Goal: Task Accomplishment & Management: Manage account settings

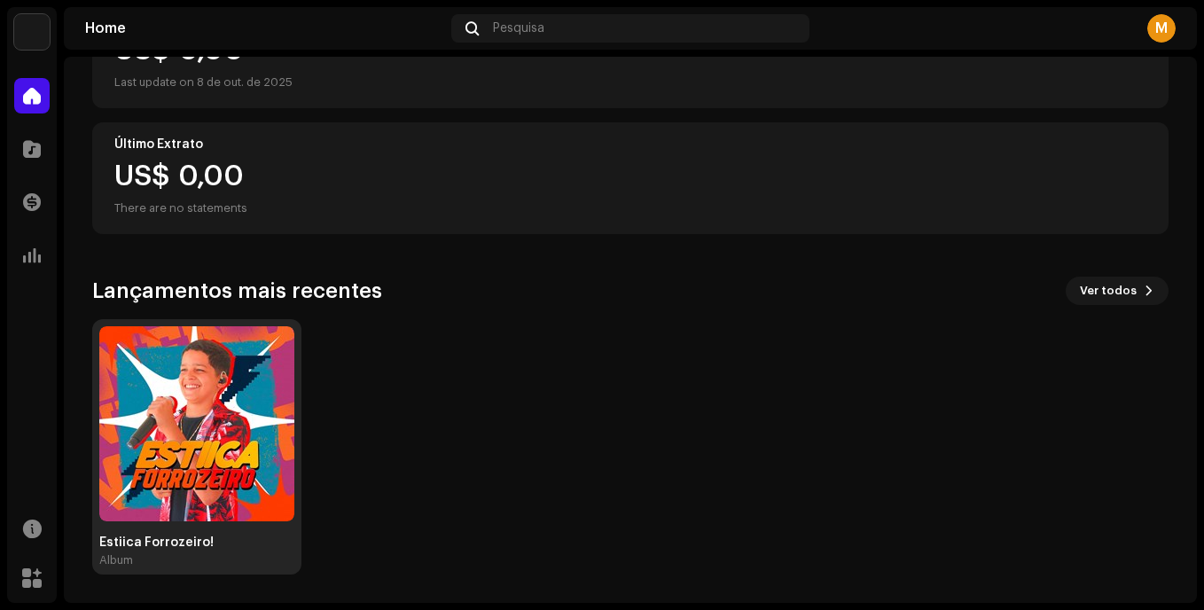
scroll to position [266, 0]
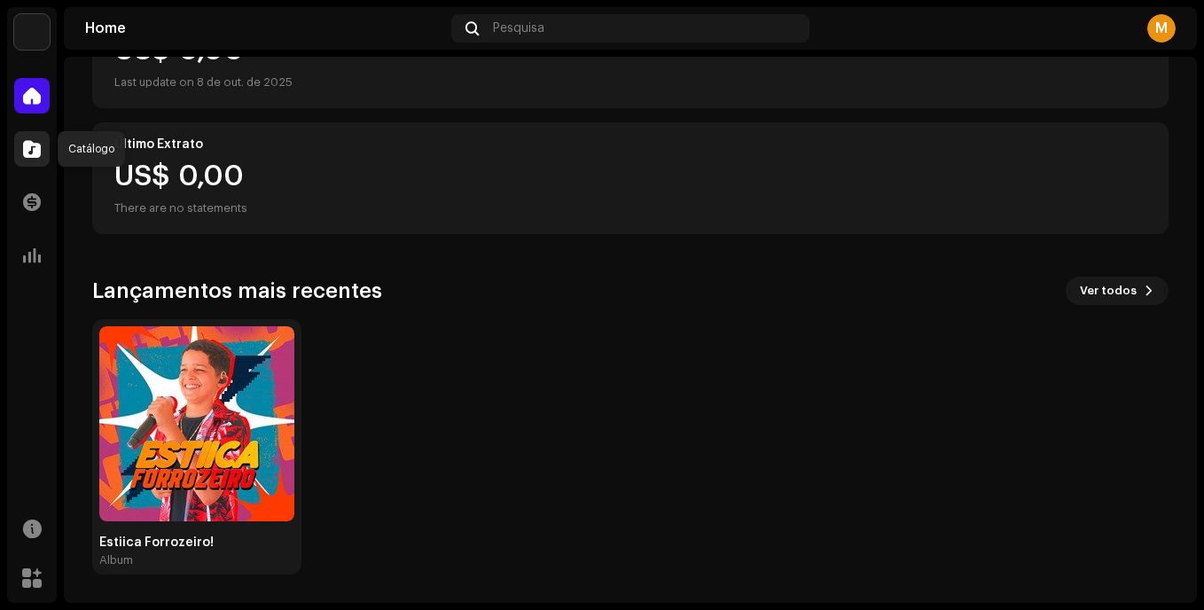
click at [41, 151] on div at bounding box center [31, 148] width 35 height 35
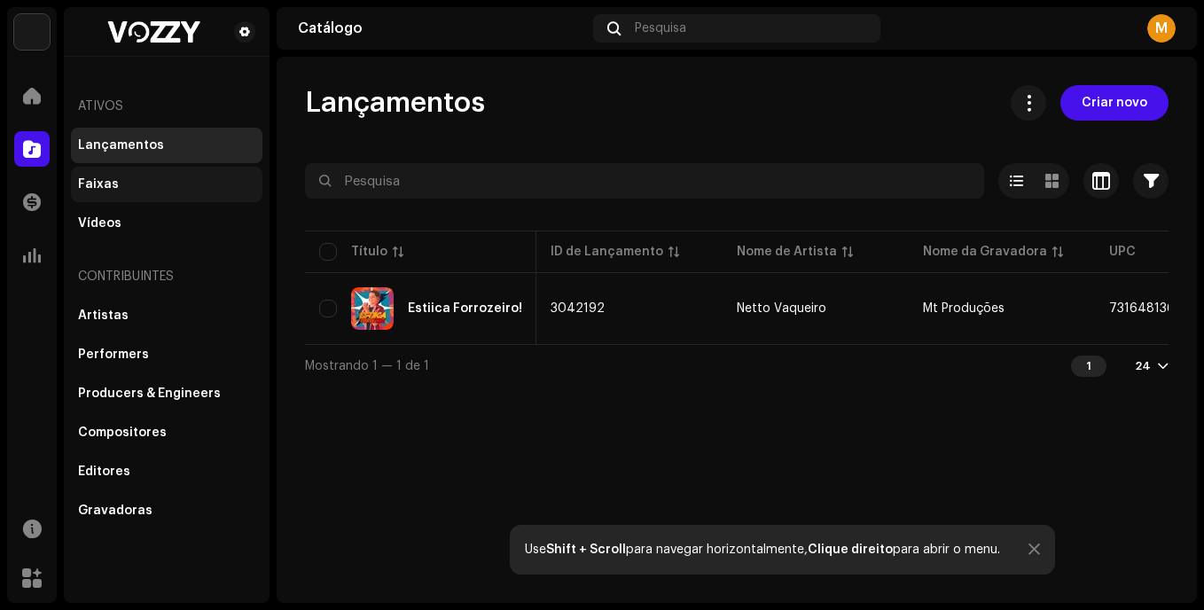
click at [120, 185] on div "Faixas" at bounding box center [166, 184] width 177 height 14
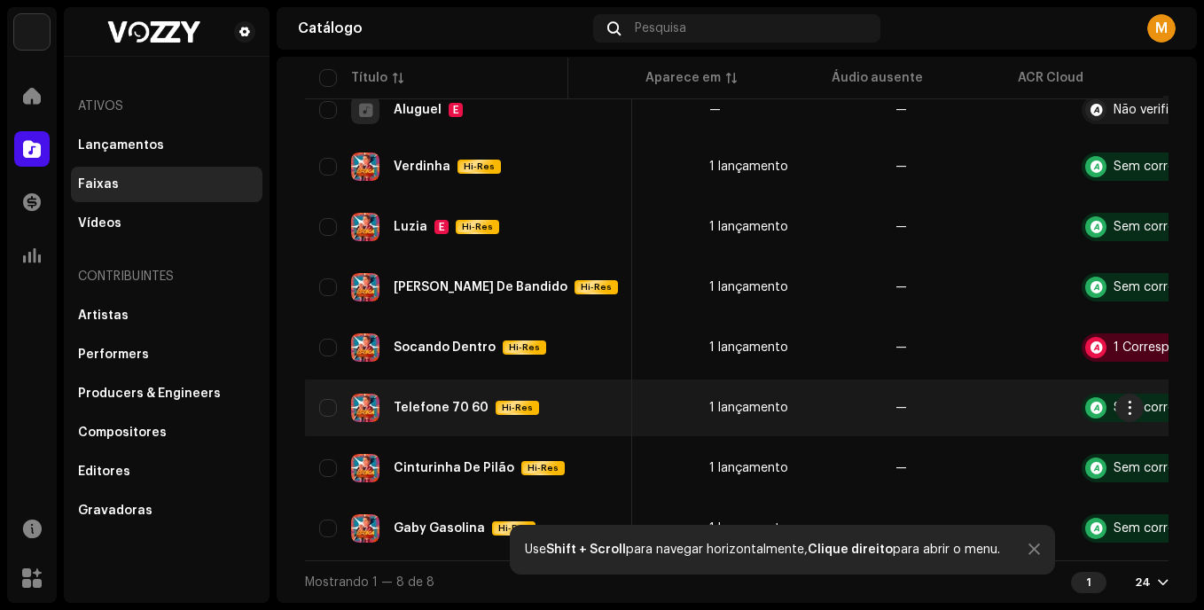
scroll to position [0, 589]
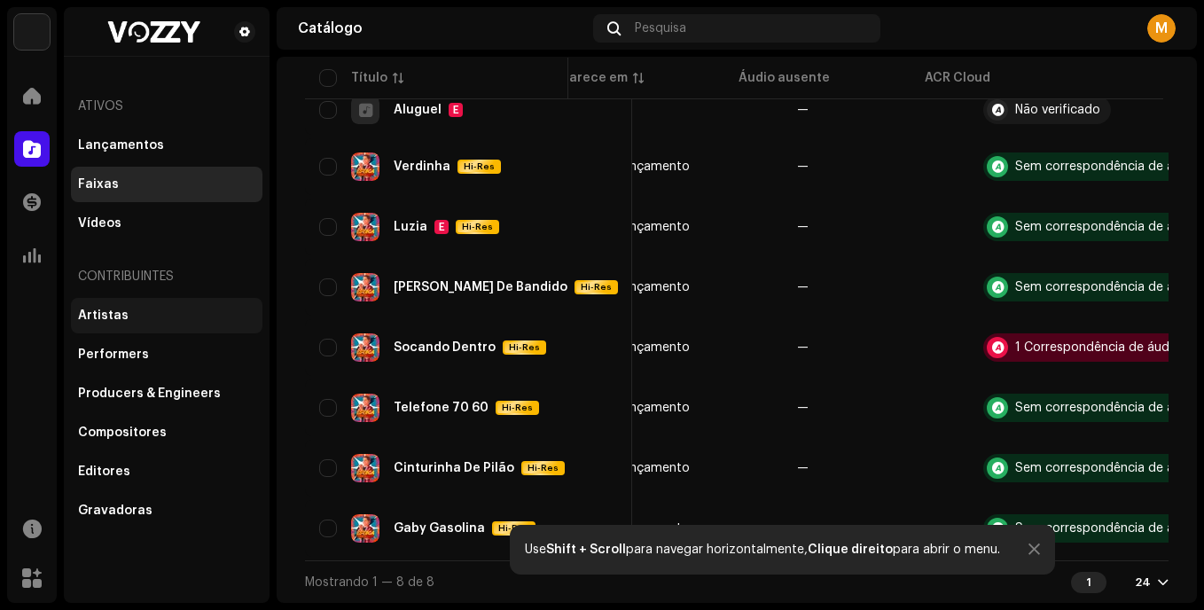
click at [127, 321] on div "Artistas" at bounding box center [166, 316] width 177 height 14
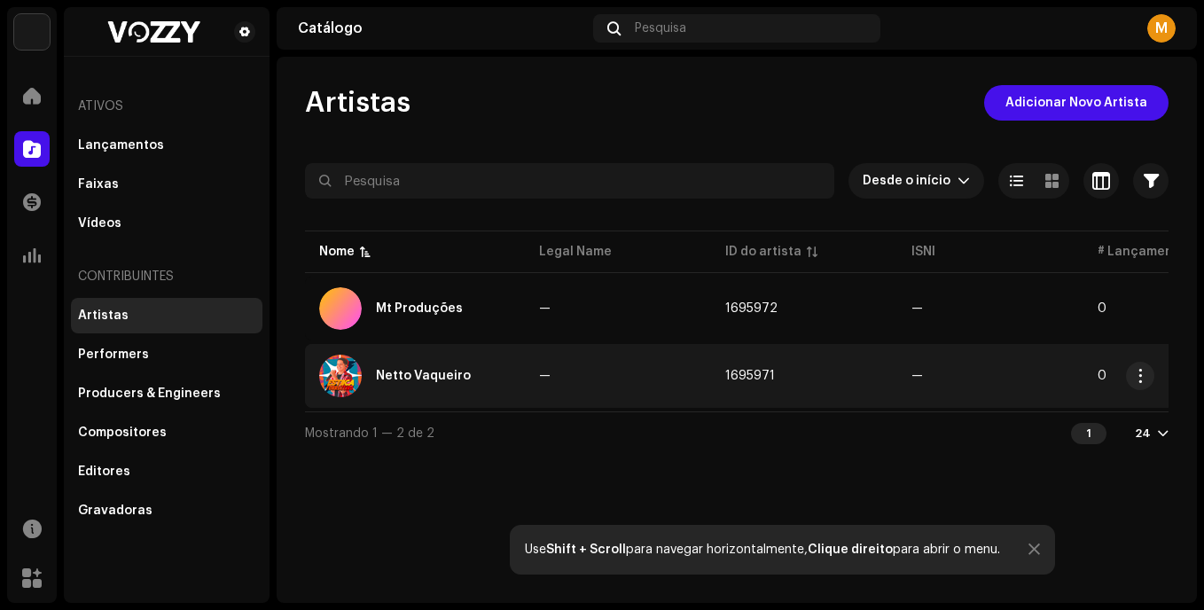
click at [419, 348] on td "Netto Vaqueiro" at bounding box center [415, 376] width 220 height 64
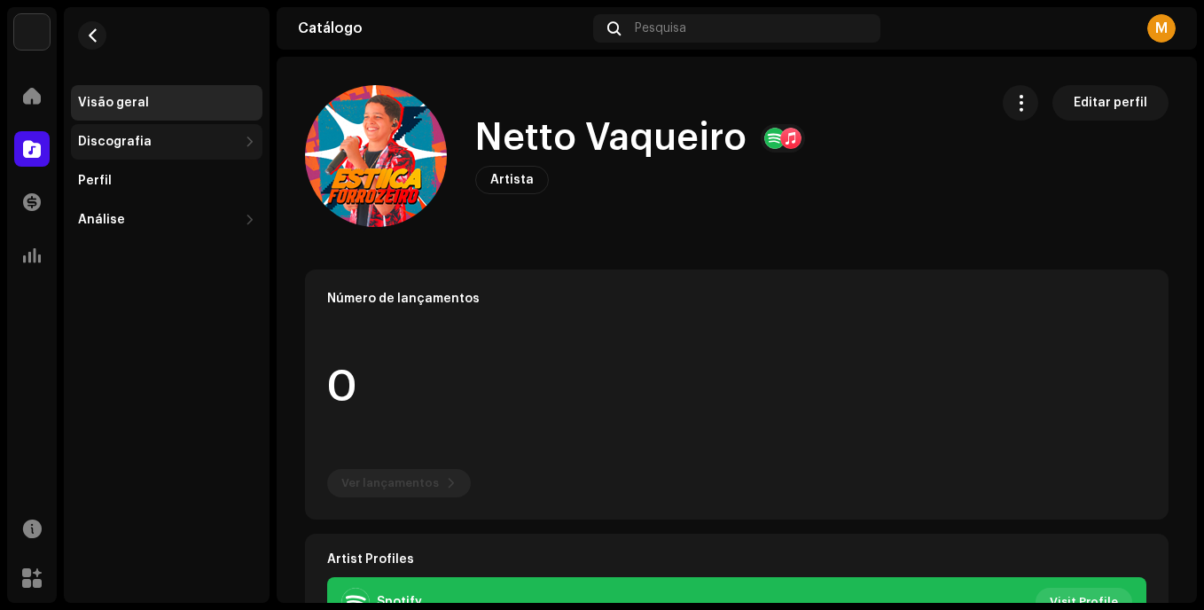
click at [144, 131] on div "Discografia" at bounding box center [167, 141] width 192 height 35
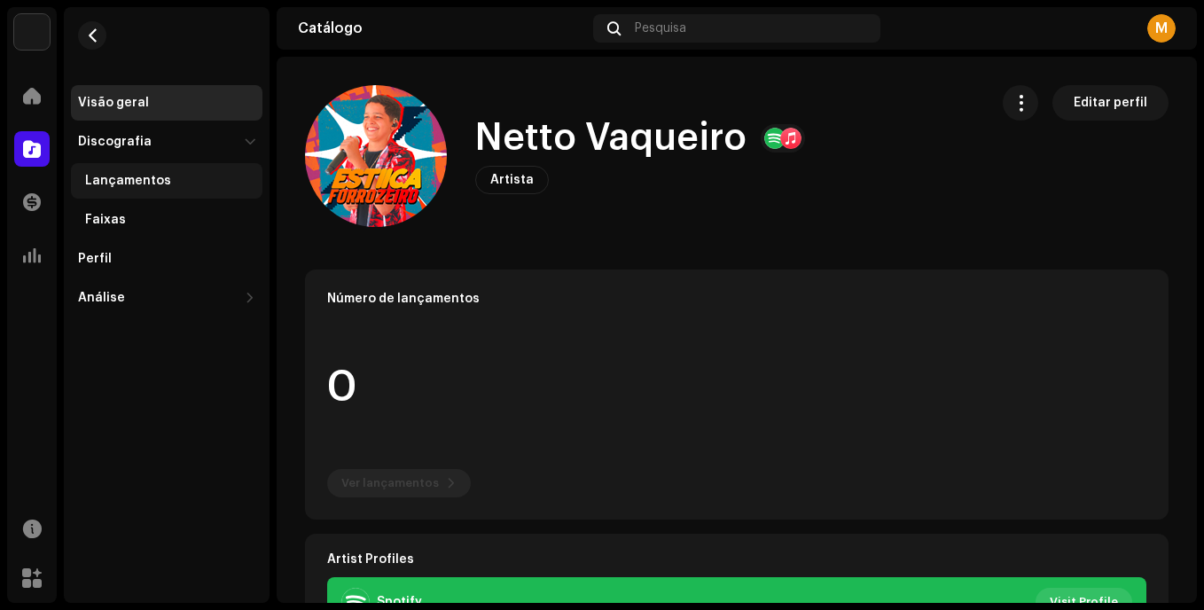
click at [148, 175] on div "Lançamentos" at bounding box center [128, 181] width 86 height 14
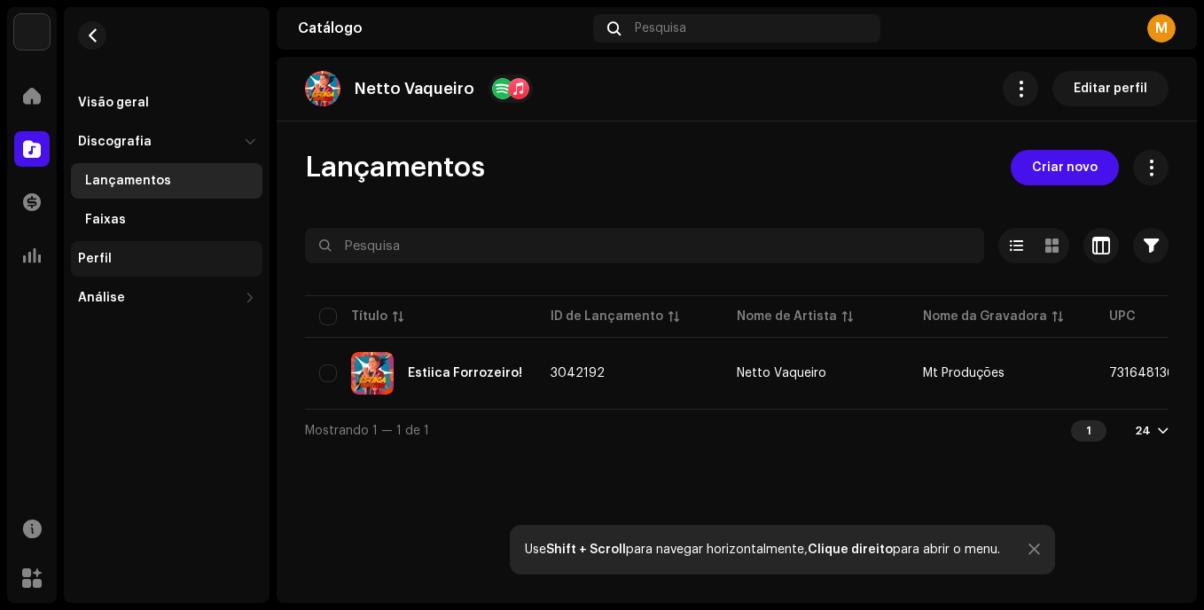
click at [127, 256] on div "Perfil" at bounding box center [166, 259] width 177 height 14
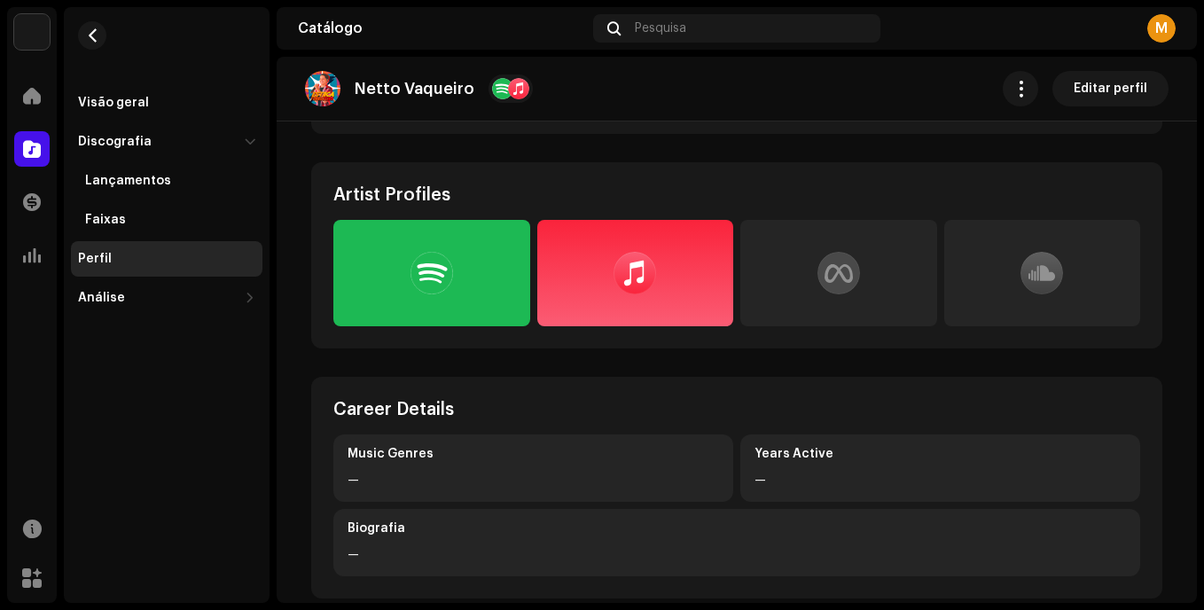
scroll to position [414, 0]
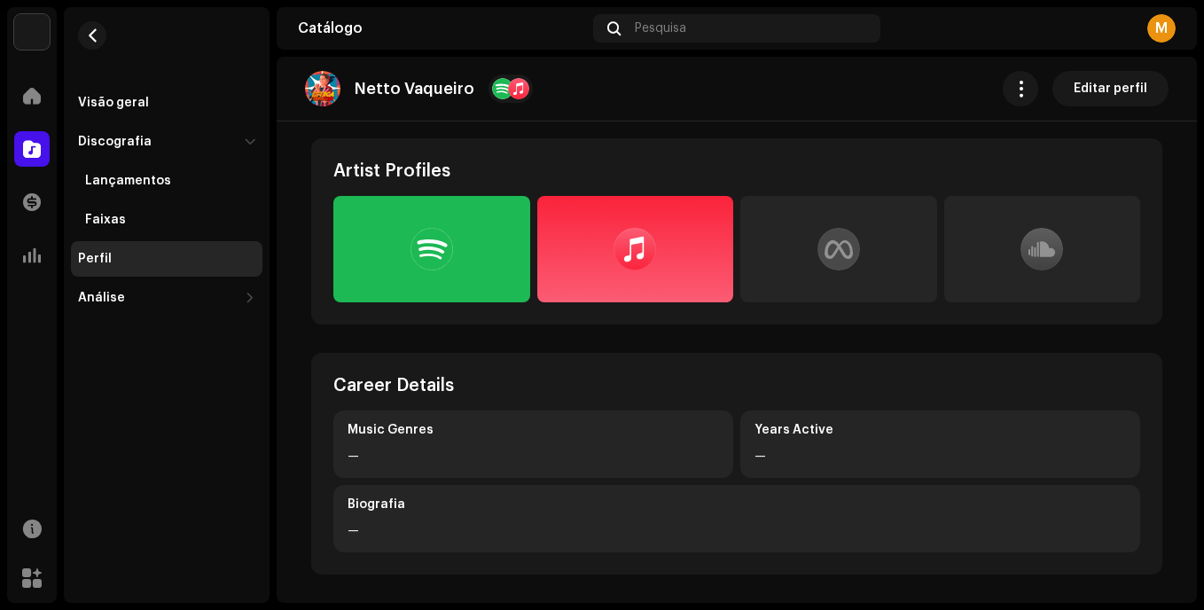
click at [802, 244] on div at bounding box center [839, 249] width 197 height 106
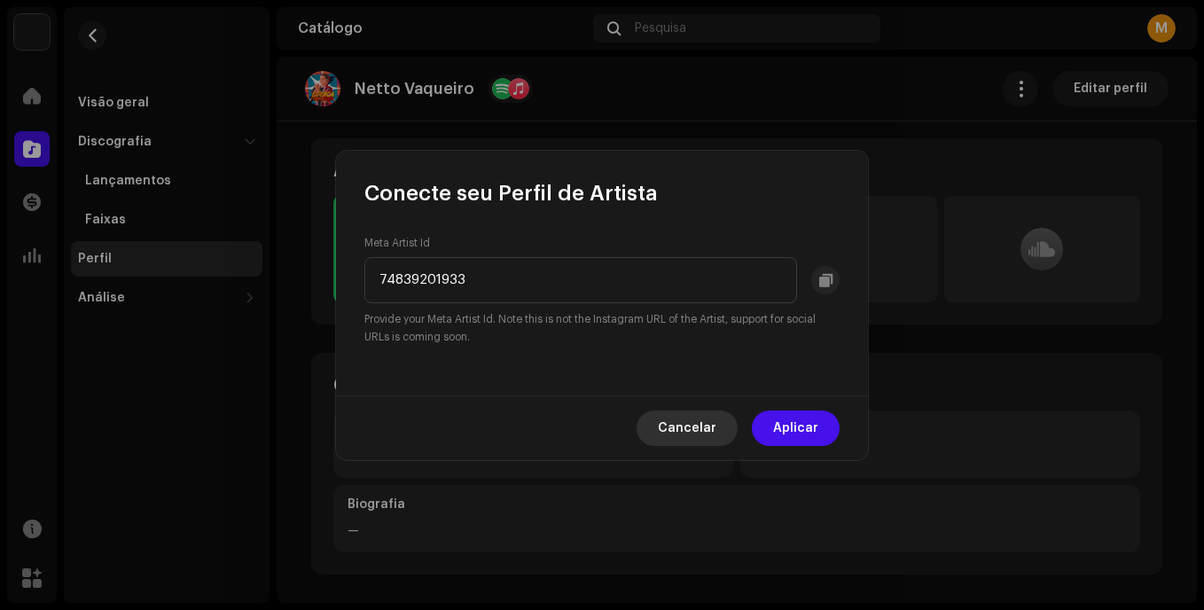
type input "748392019332"
click at [756, 429] on button "Aplicar" at bounding box center [796, 428] width 88 height 35
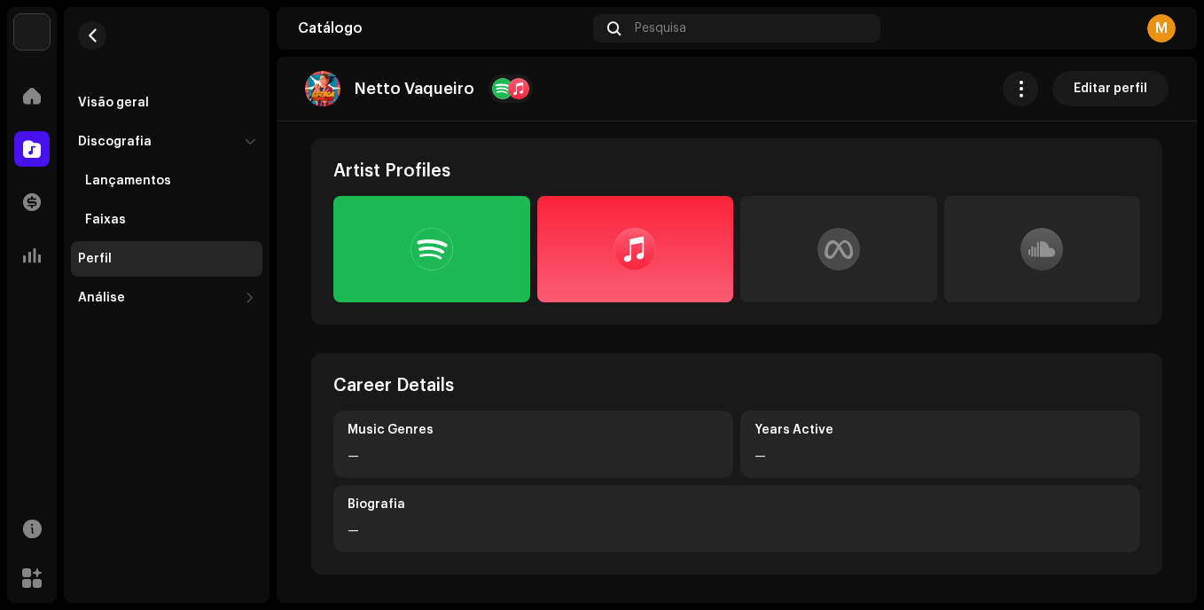
click at [833, 236] on div at bounding box center [839, 249] width 43 height 43
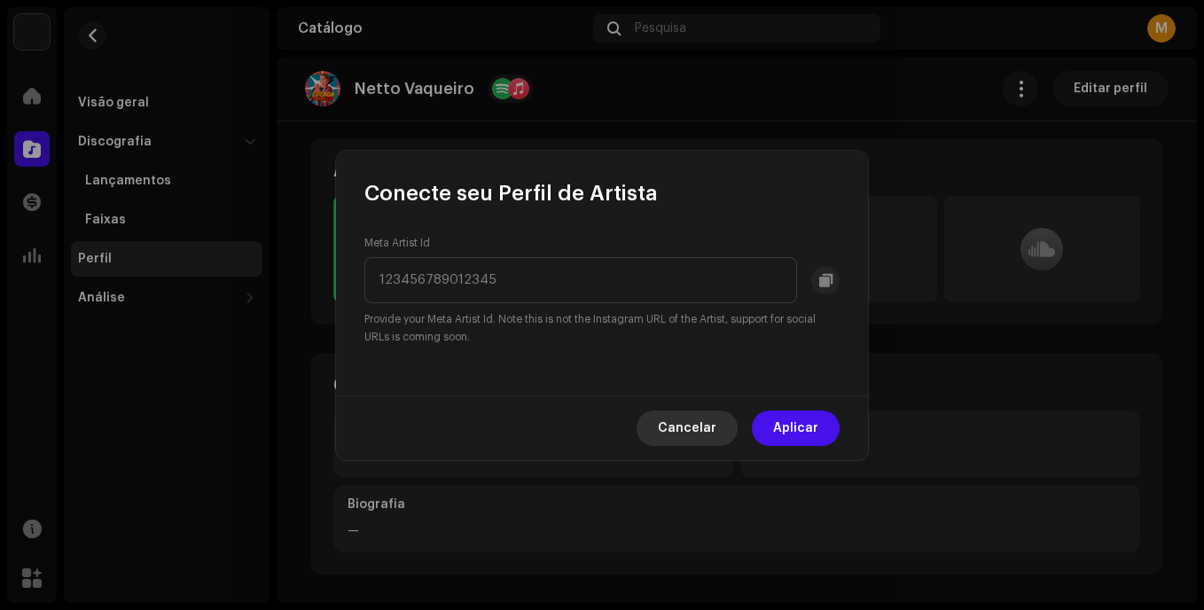
click at [688, 426] on span "Cancelar" at bounding box center [687, 428] width 59 height 35
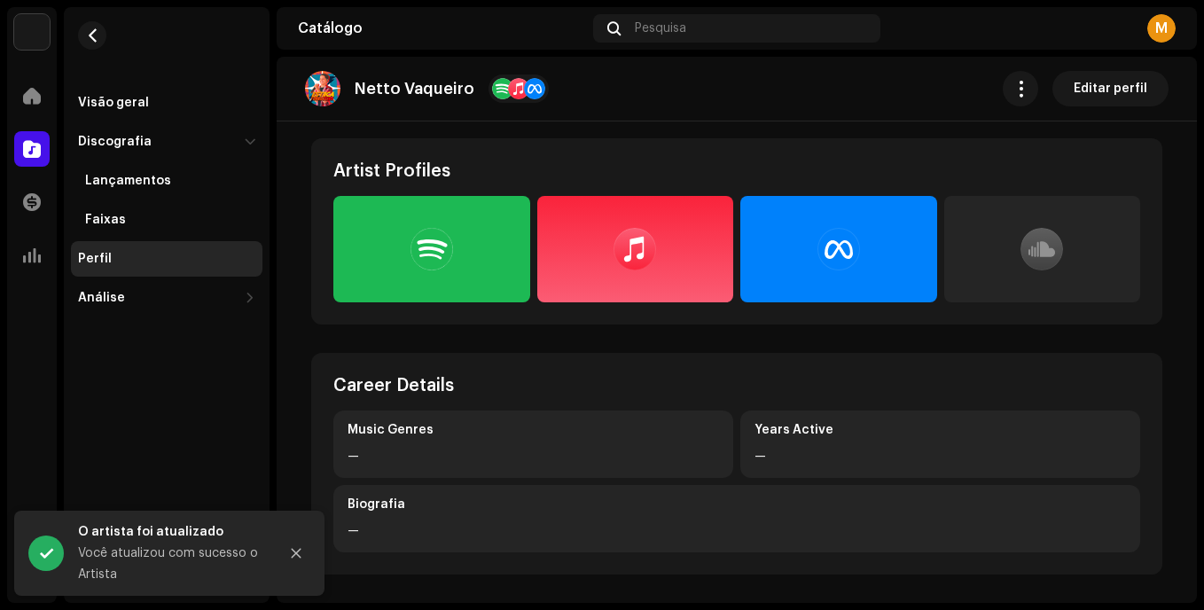
click at [841, 231] on div at bounding box center [839, 249] width 43 height 43
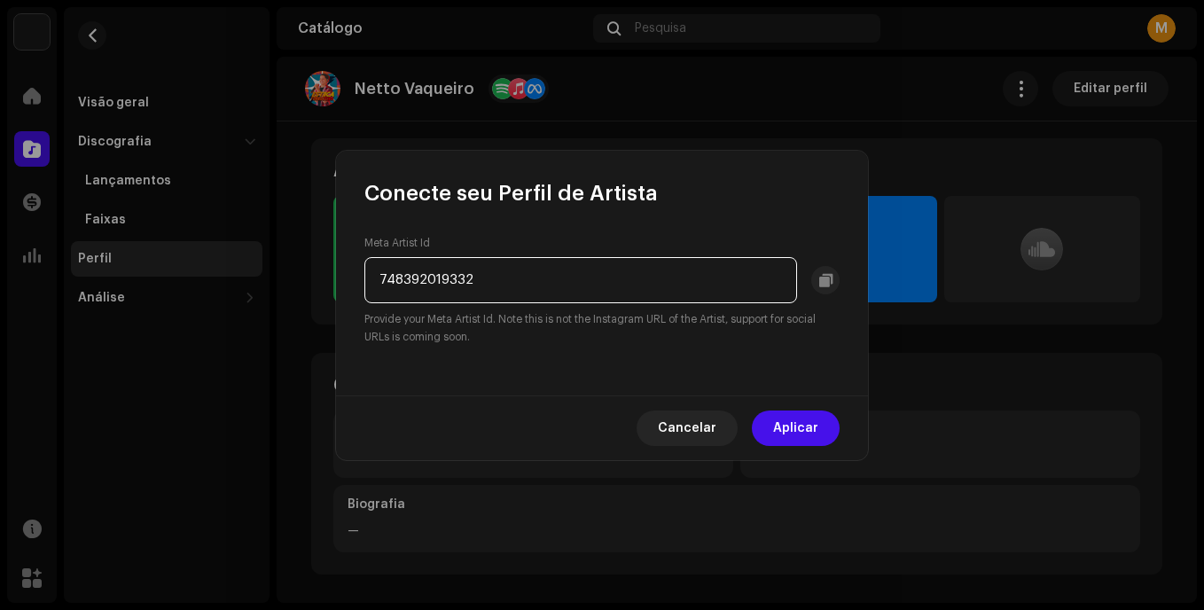
drag, startPoint x: 608, startPoint y: 299, endPoint x: 376, endPoint y: 286, distance: 232.7
click at [376, 286] on input "748392019332" at bounding box center [580, 280] width 433 height 46
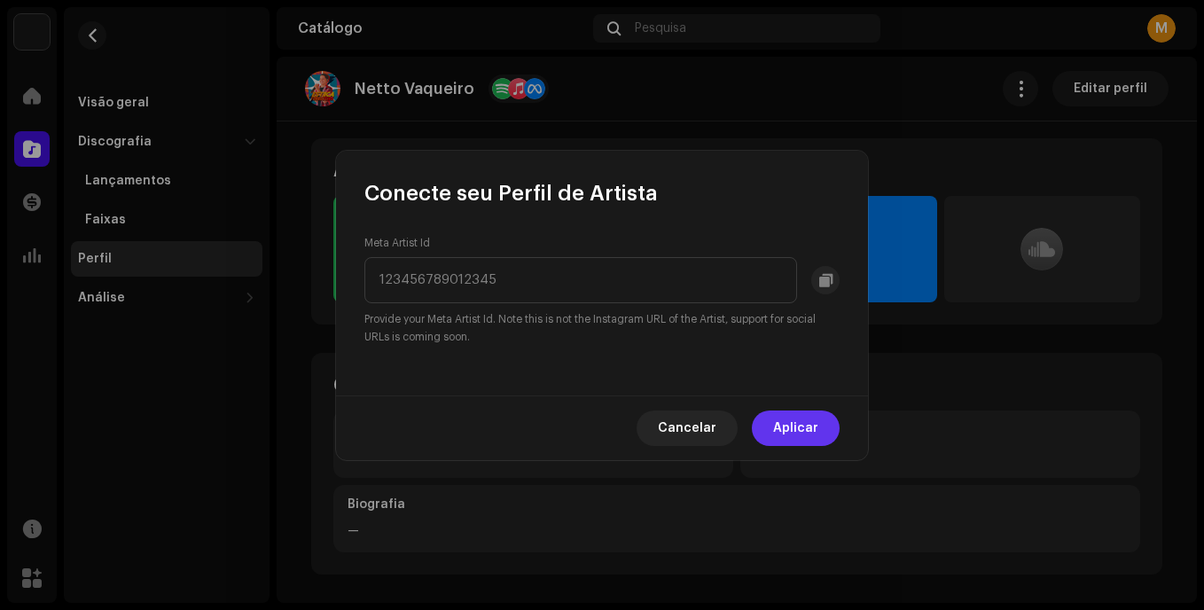
click at [771, 424] on button "Aplicar" at bounding box center [796, 428] width 88 height 35
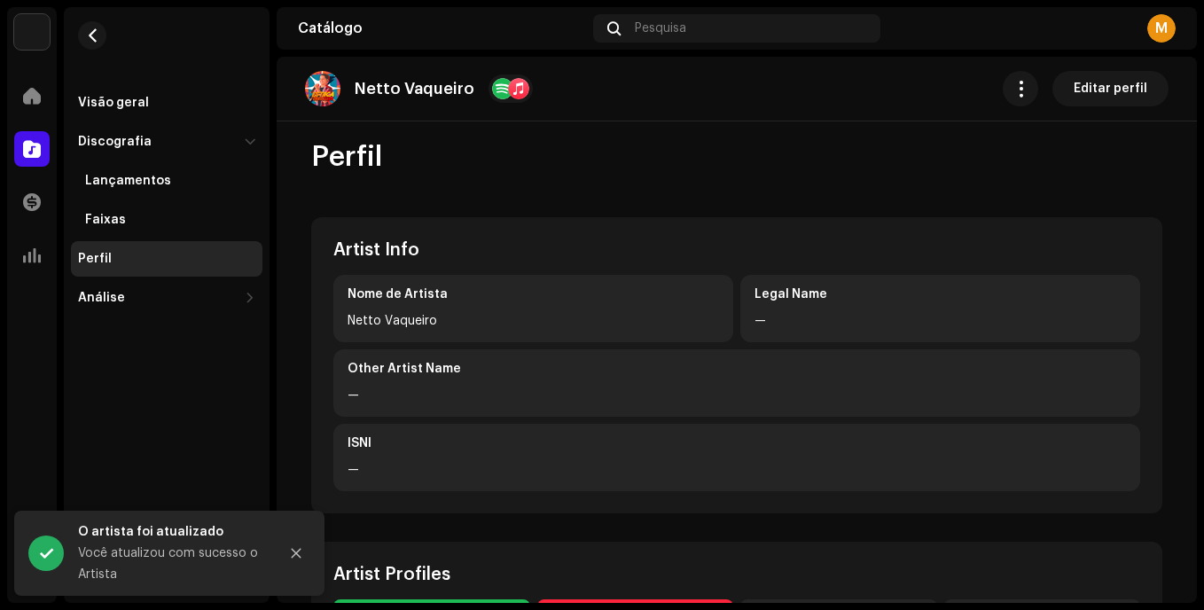
scroll to position [0, 0]
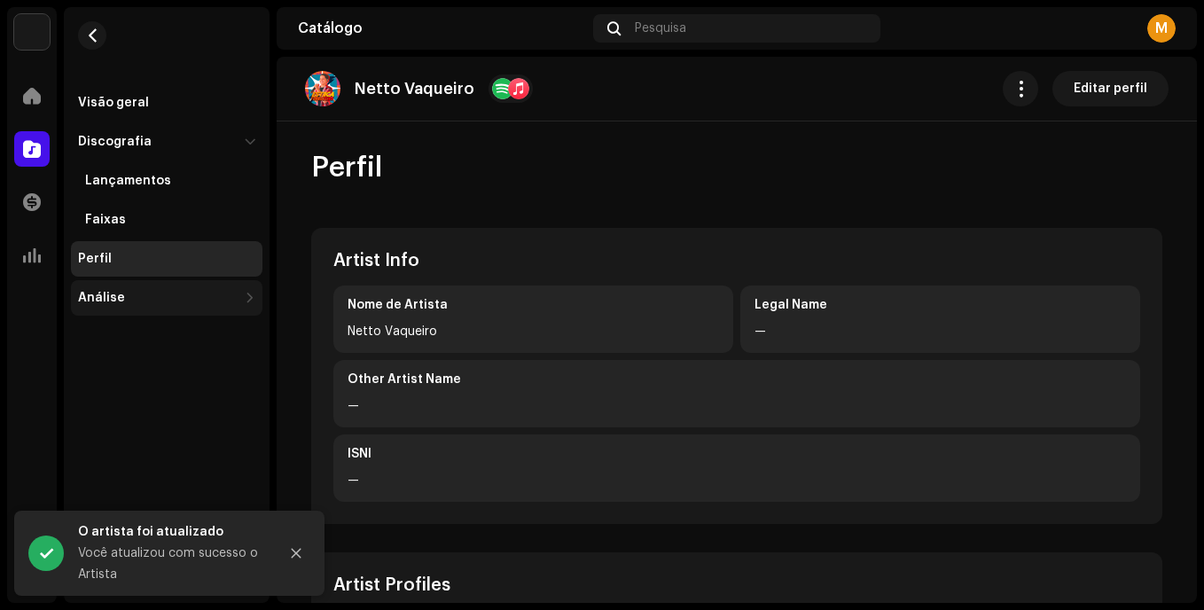
click at [111, 288] on div "Análise" at bounding box center [167, 297] width 192 height 35
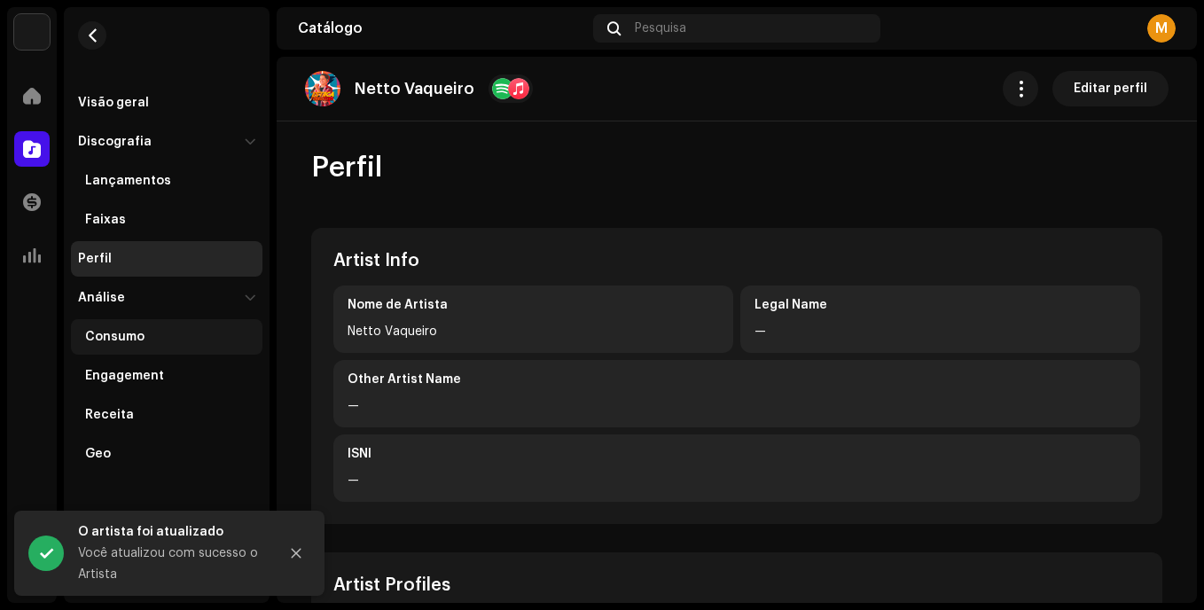
click at [117, 336] on div "Consumo" at bounding box center [114, 337] width 59 height 14
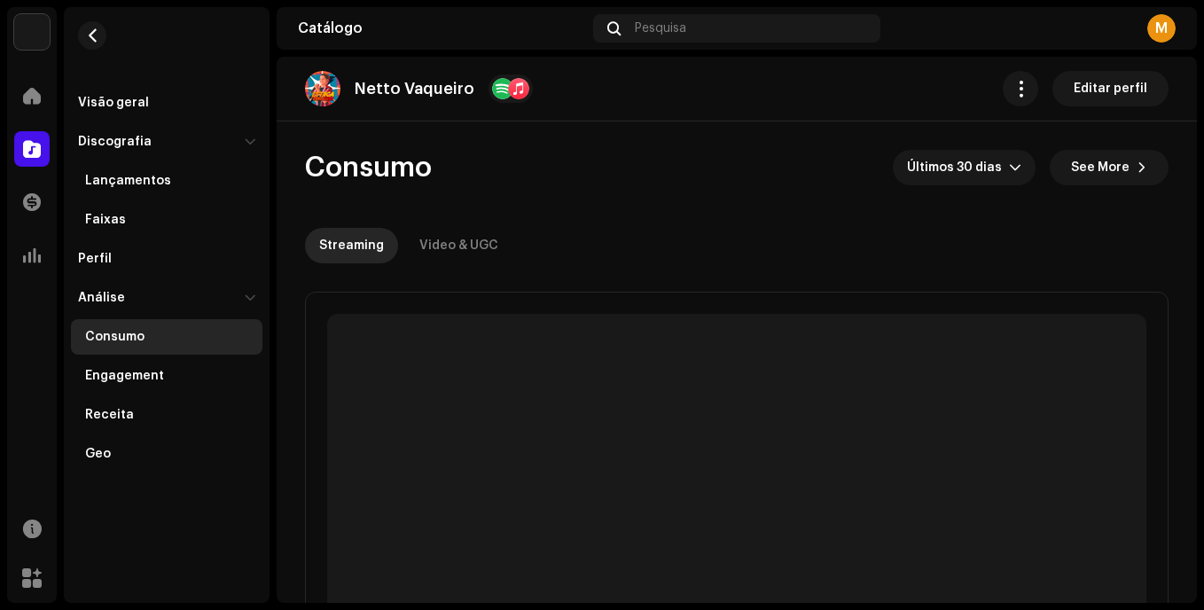
scroll to position [117, 0]
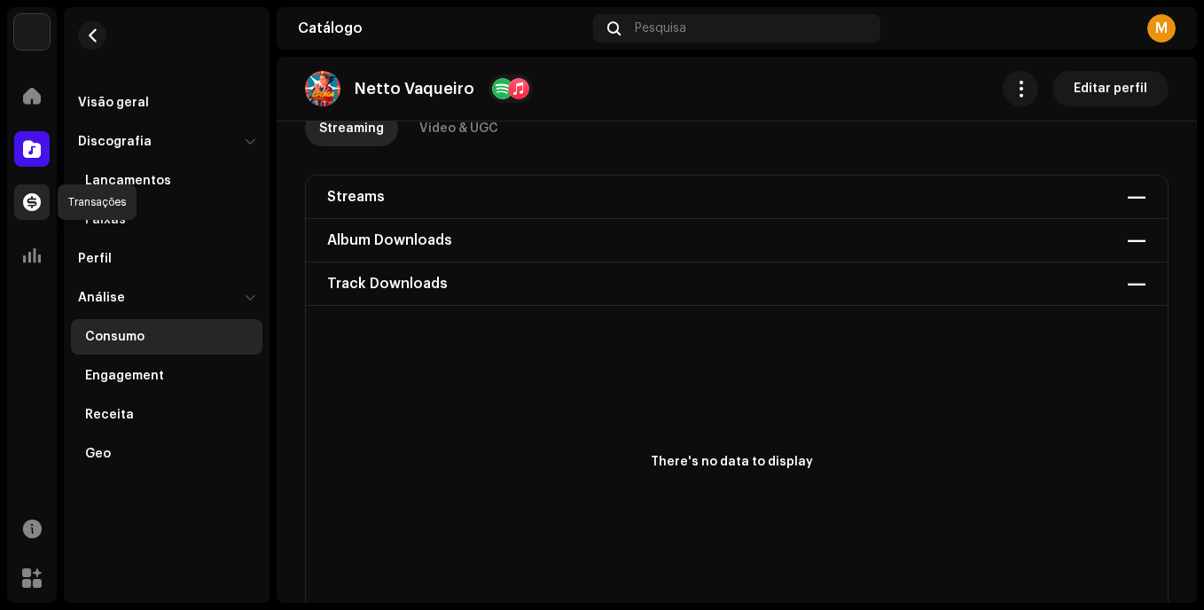
click at [35, 201] on span at bounding box center [32, 202] width 18 height 14
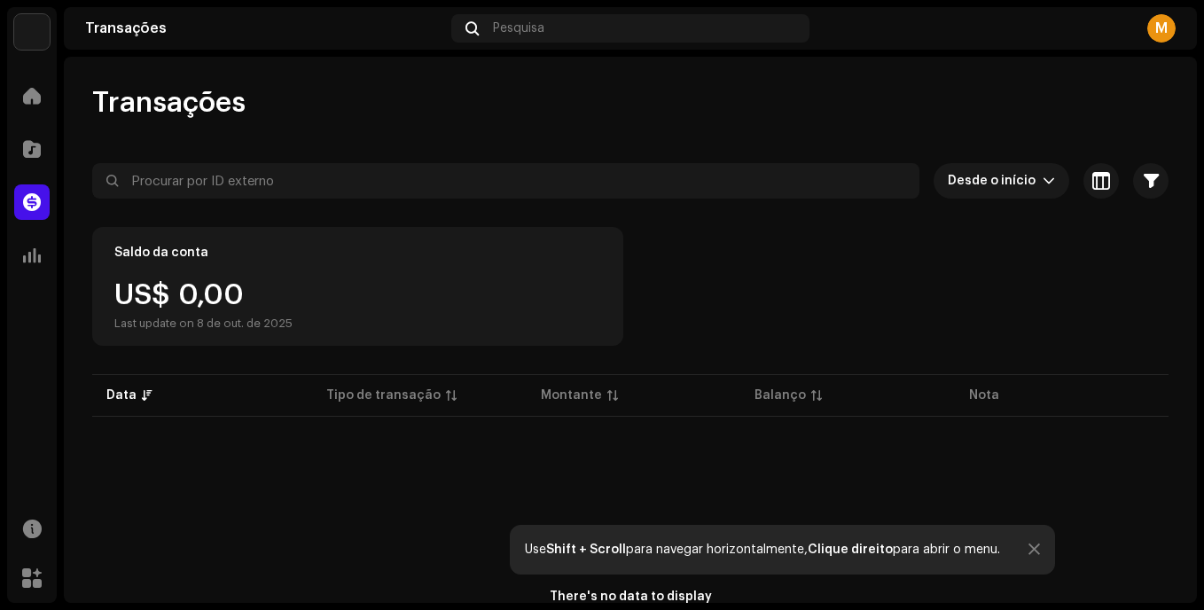
click at [38, 231] on div "Análise" at bounding box center [32, 256] width 50 height 50
click at [36, 253] on span at bounding box center [32, 255] width 18 height 14
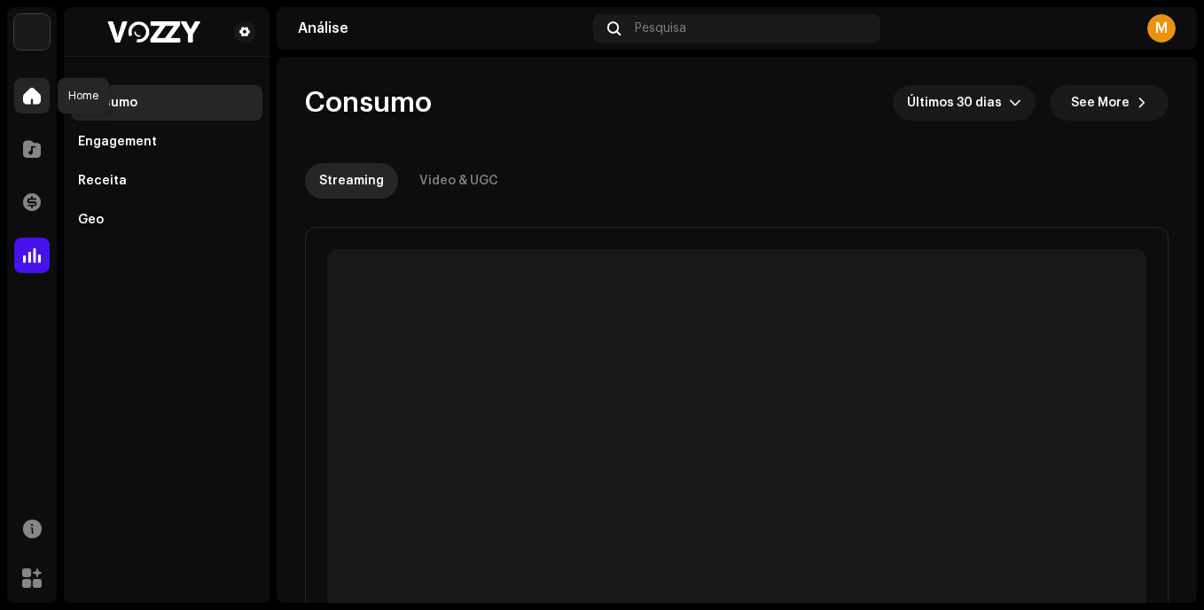
click at [31, 90] on span at bounding box center [32, 96] width 18 height 14
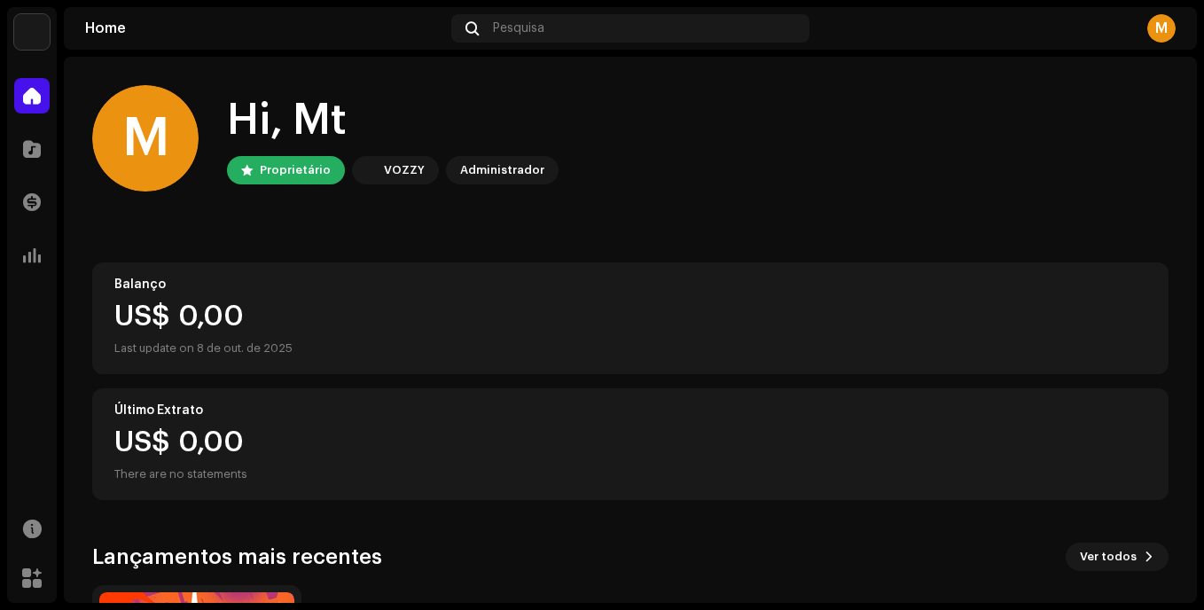
drag, startPoint x: 384, startPoint y: 184, endPoint x: 393, endPoint y: 177, distance: 11.4
click at [393, 177] on div "M Hi, Mt Proprietário VOZZY Administrador" at bounding box center [630, 138] width 1077 height 106
click at [393, 177] on div "VOZZY" at bounding box center [404, 170] width 41 height 21
click at [409, 177] on div "VOZZY" at bounding box center [404, 170] width 41 height 21
click at [1167, 37] on div "M" at bounding box center [1162, 28] width 28 height 28
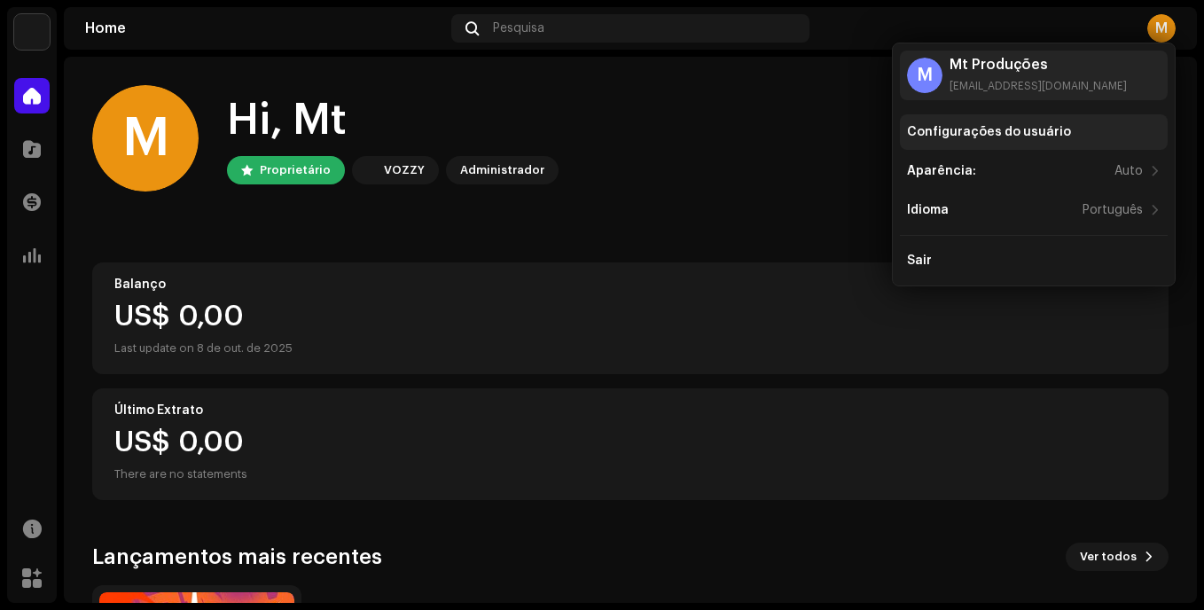
click at [1041, 138] on div "Configurações do usuário" at bounding box center [989, 132] width 164 height 14
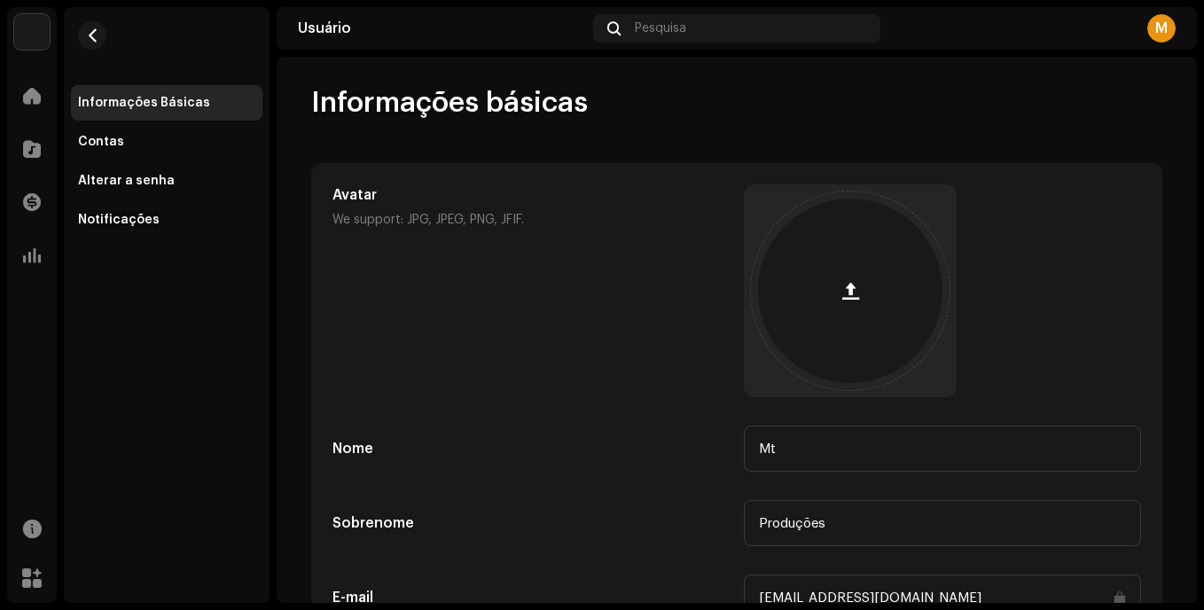
scroll to position [213, 0]
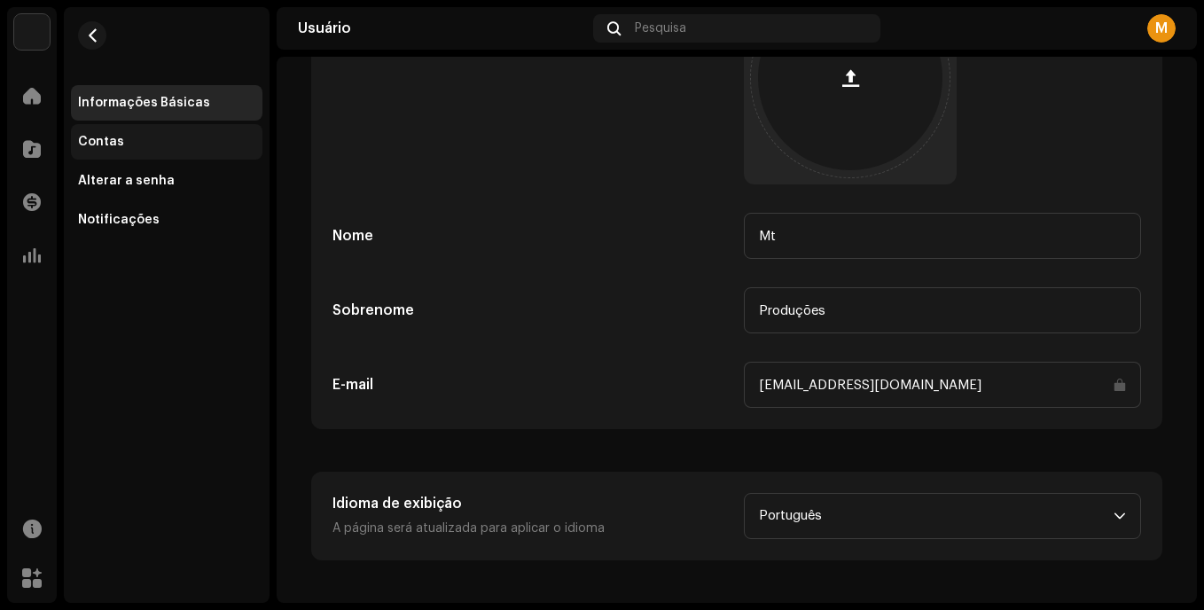
click at [92, 133] on div "Contas" at bounding box center [167, 141] width 192 height 35
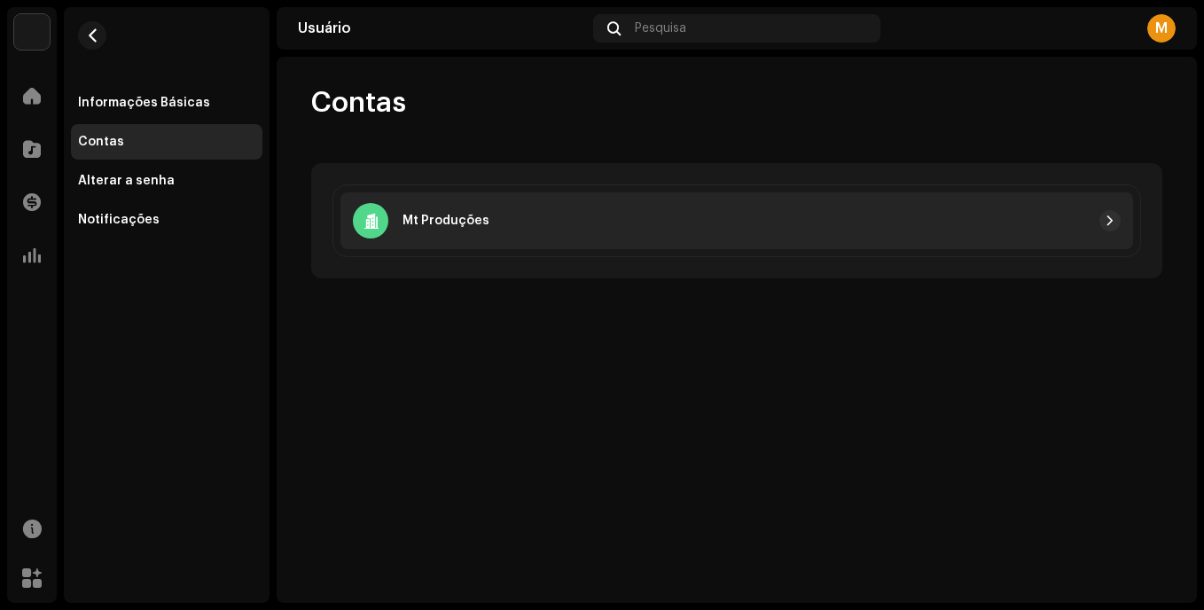
click at [495, 200] on div "Mt Produções" at bounding box center [737, 220] width 793 height 57
click at [1111, 213] on button "button" at bounding box center [1110, 220] width 21 height 21
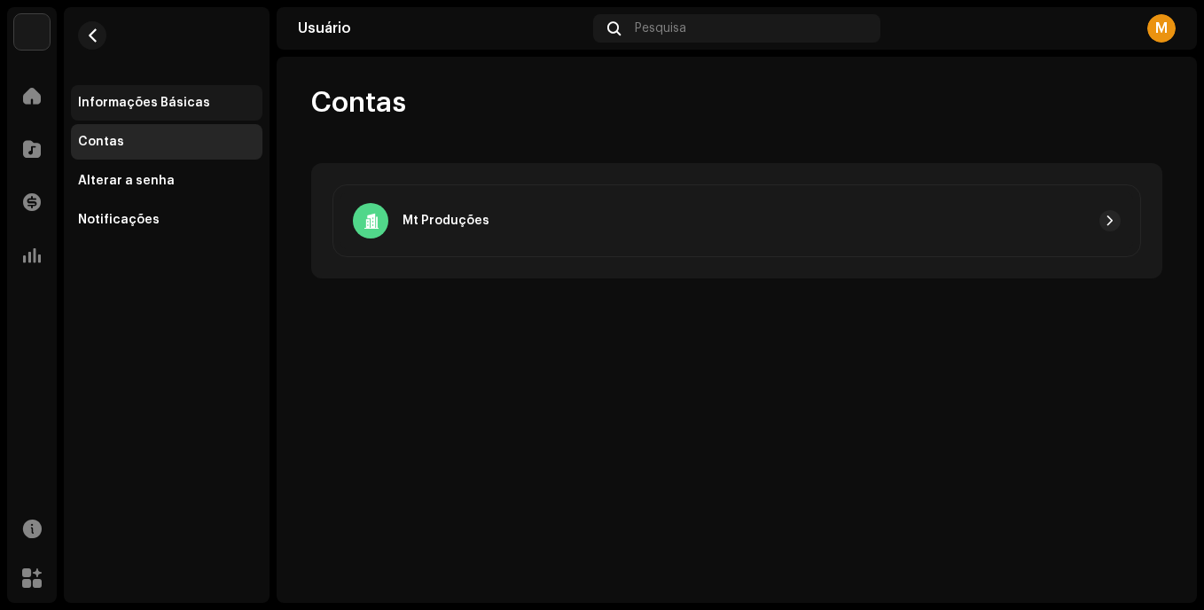
click at [92, 109] on div "Informações Básicas" at bounding box center [144, 103] width 132 height 14
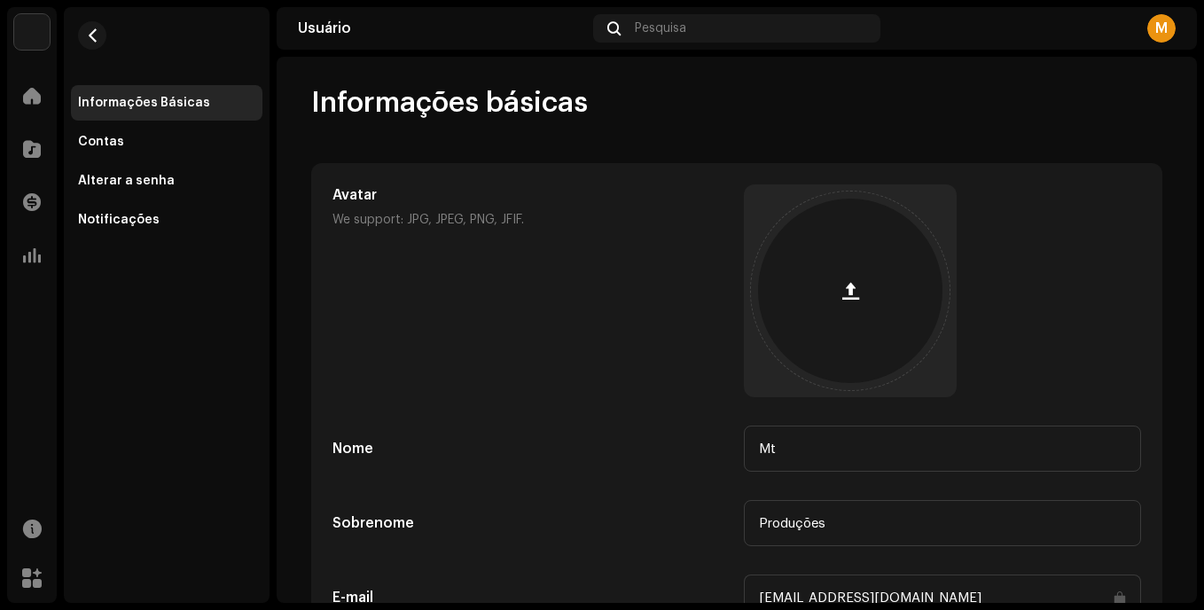
scroll to position [213, 0]
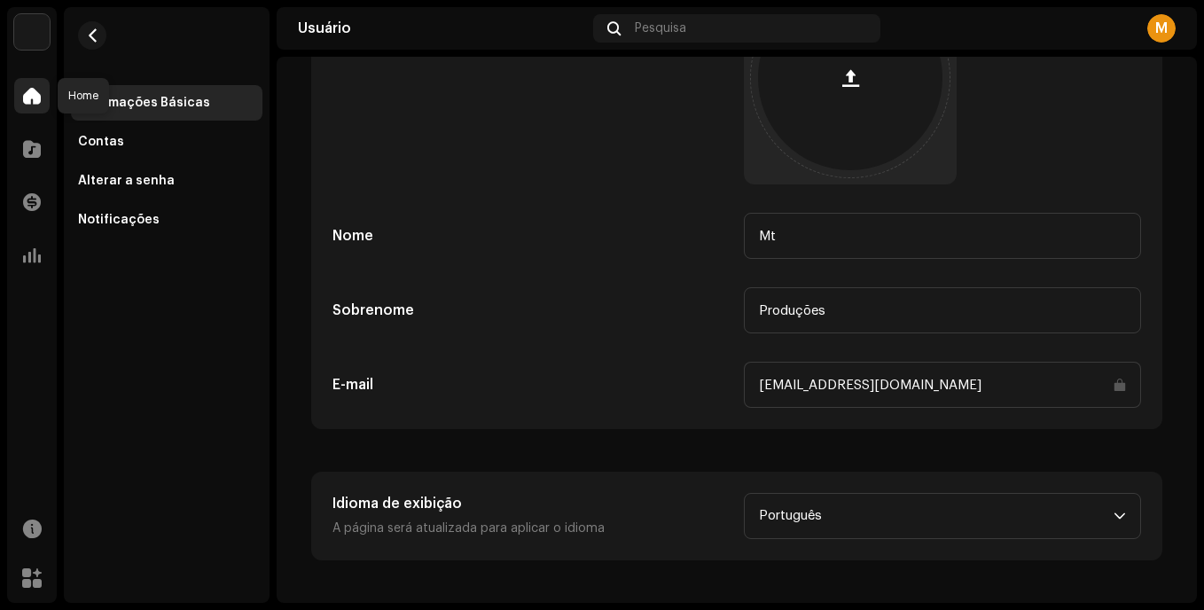
click at [27, 102] on span at bounding box center [32, 96] width 18 height 14
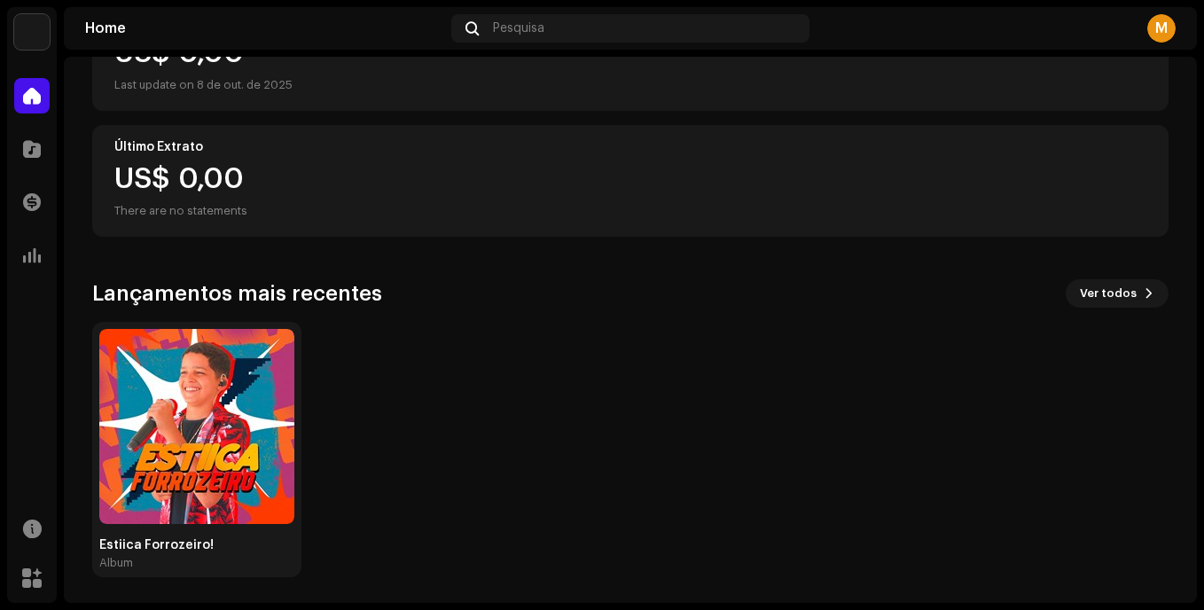
scroll to position [266, 0]
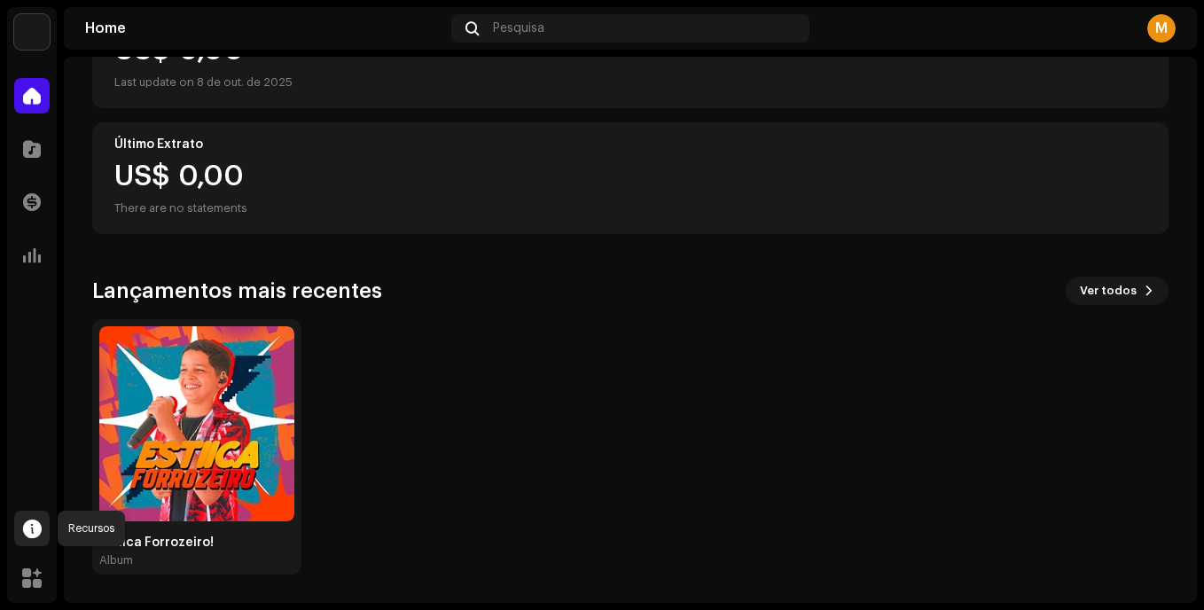
click at [35, 544] on div at bounding box center [31, 528] width 35 height 35
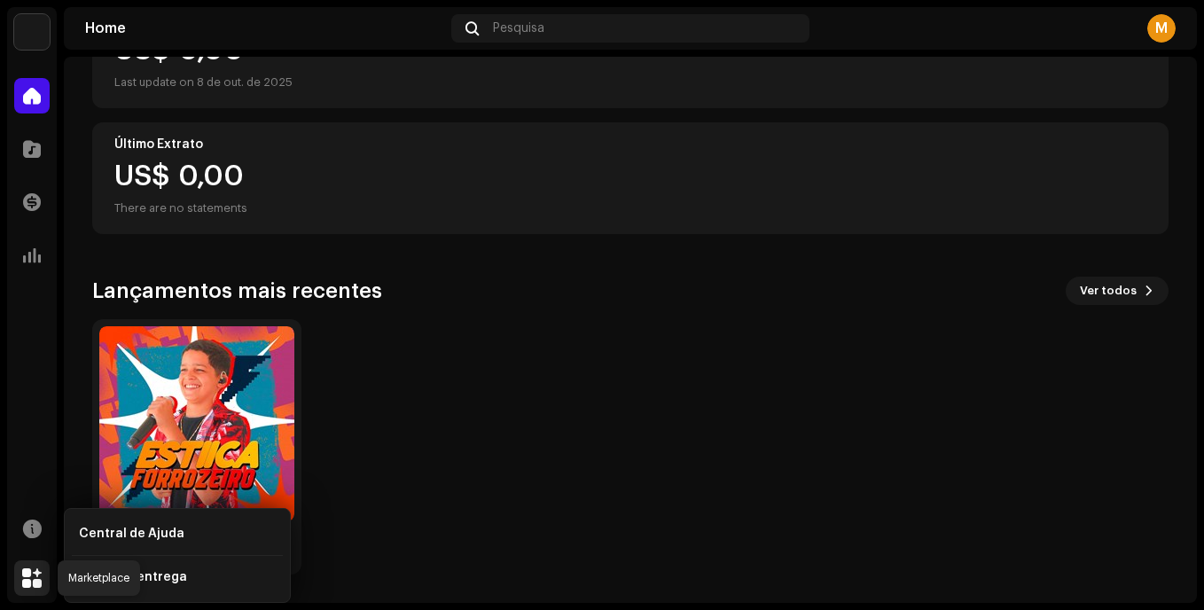
click at [36, 584] on span at bounding box center [32, 578] width 20 height 14
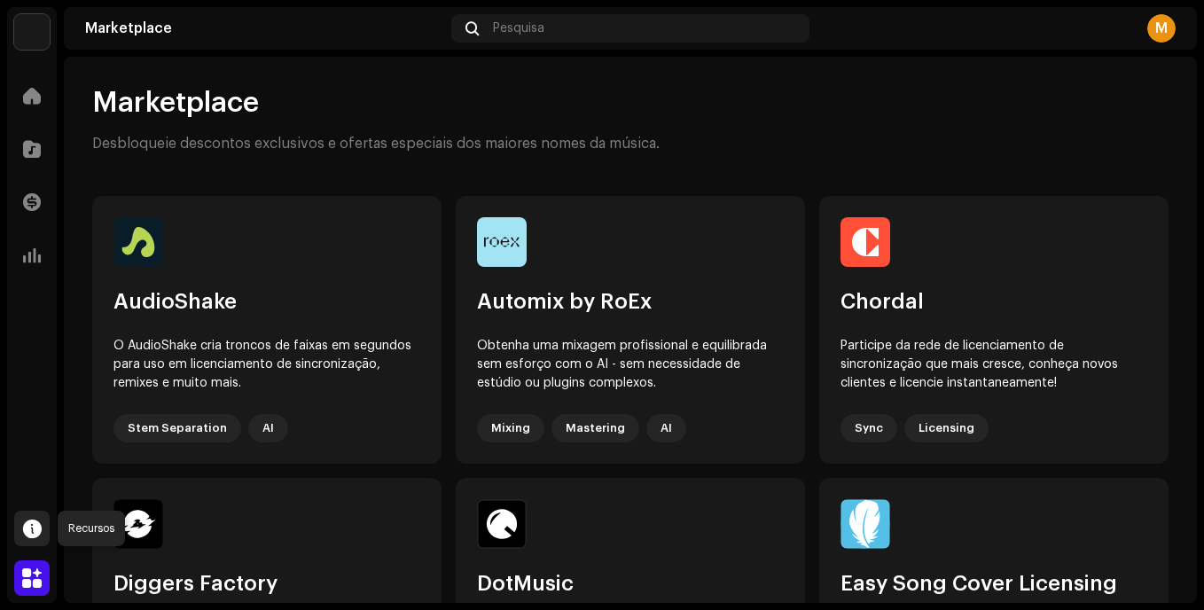
click at [28, 532] on span at bounding box center [32, 528] width 19 height 14
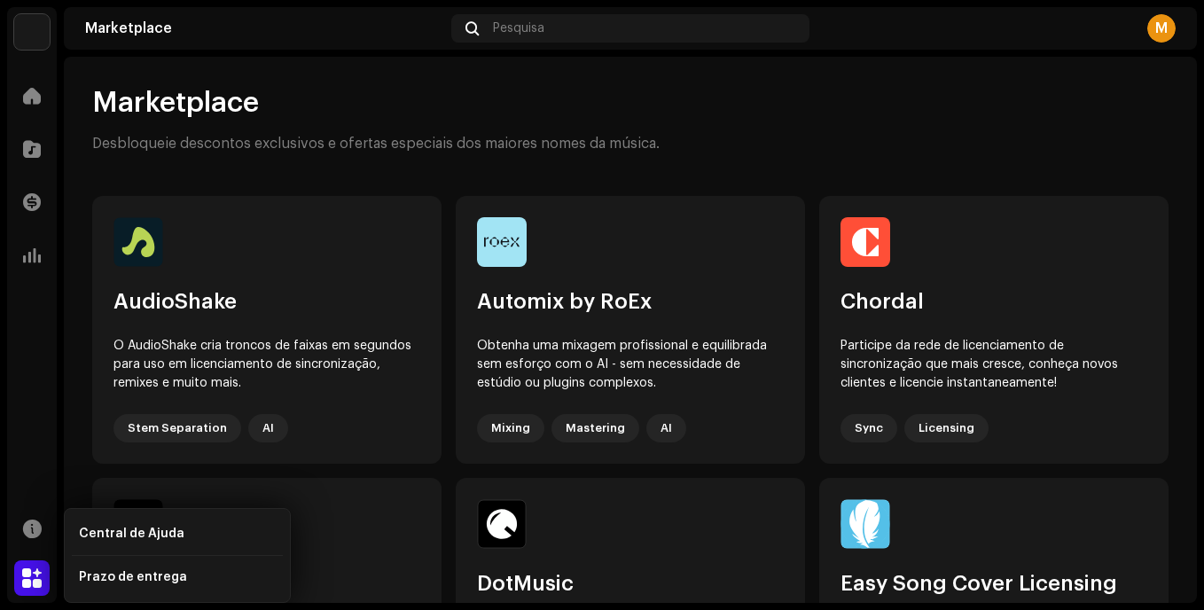
click at [33, 28] on img at bounding box center [31, 31] width 35 height 35
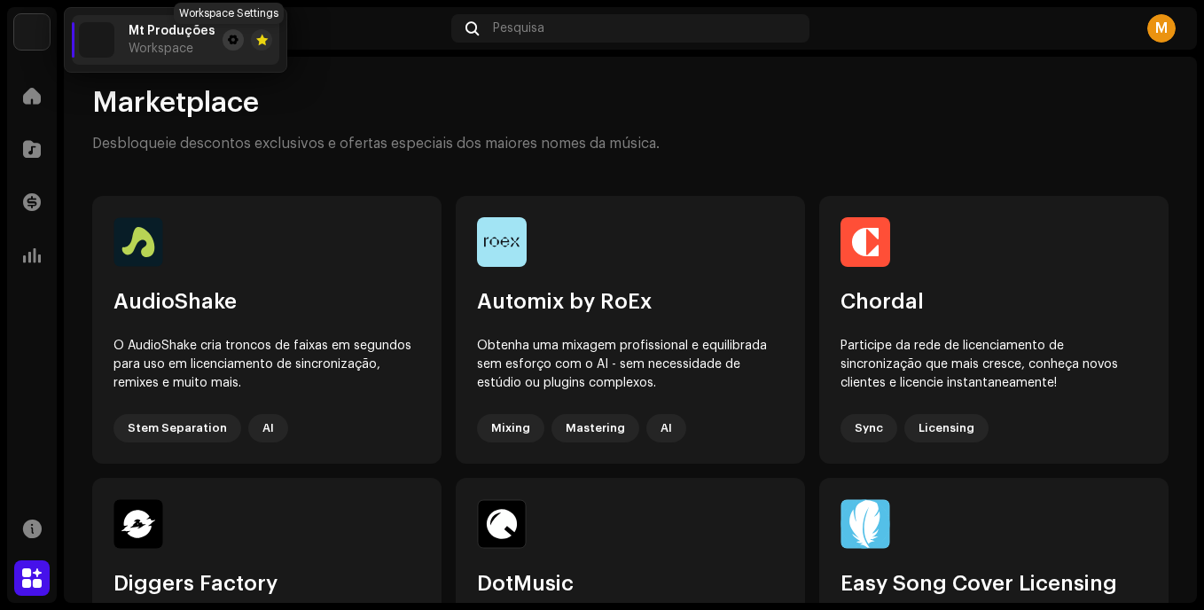
click at [228, 36] on span at bounding box center [233, 40] width 11 height 14
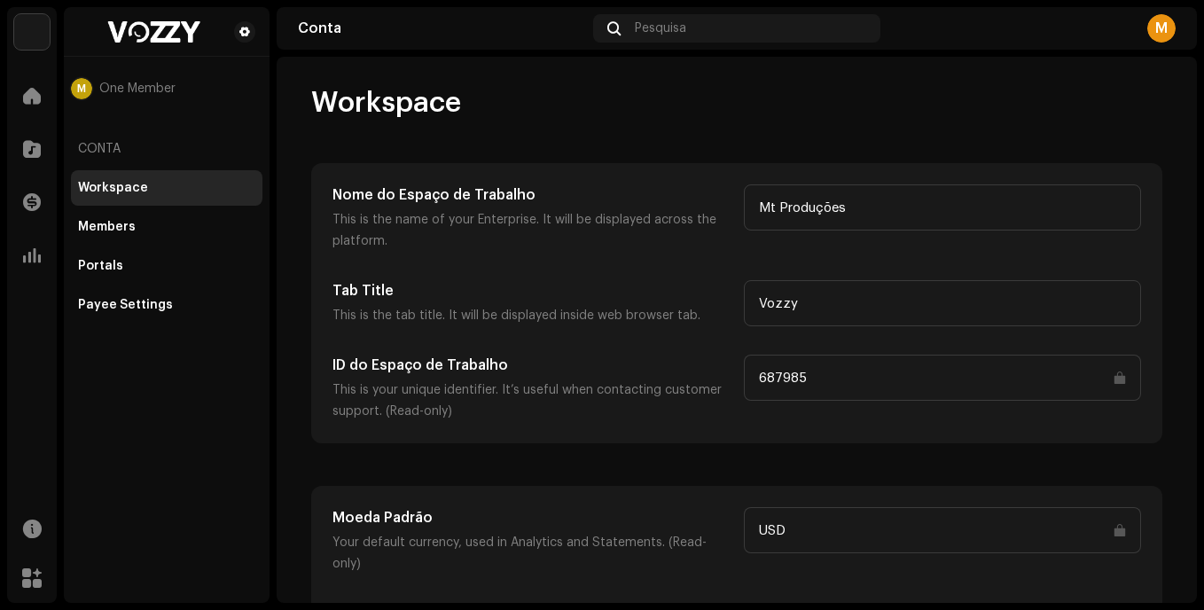
scroll to position [46, 0]
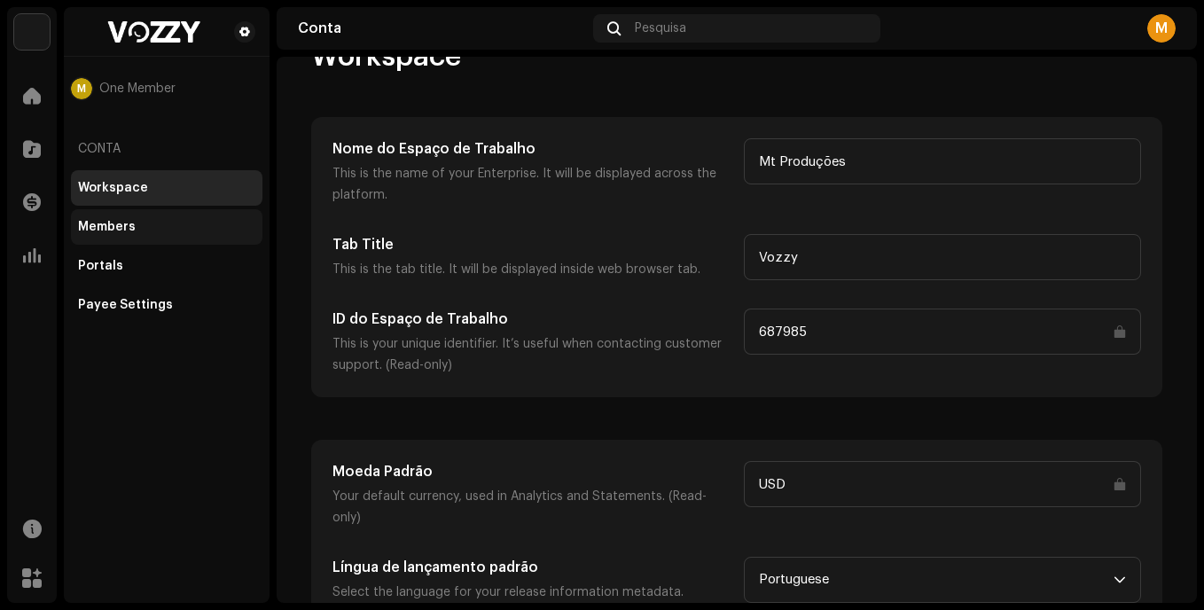
click at [140, 234] on div "Members" at bounding box center [167, 226] width 192 height 35
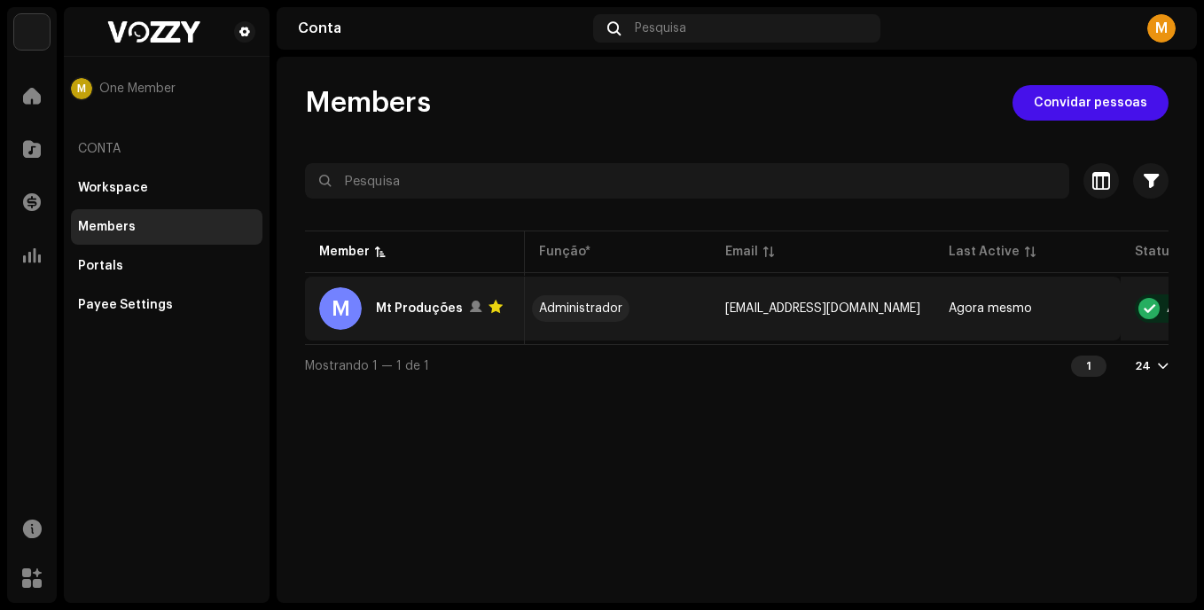
scroll to position [0, 103]
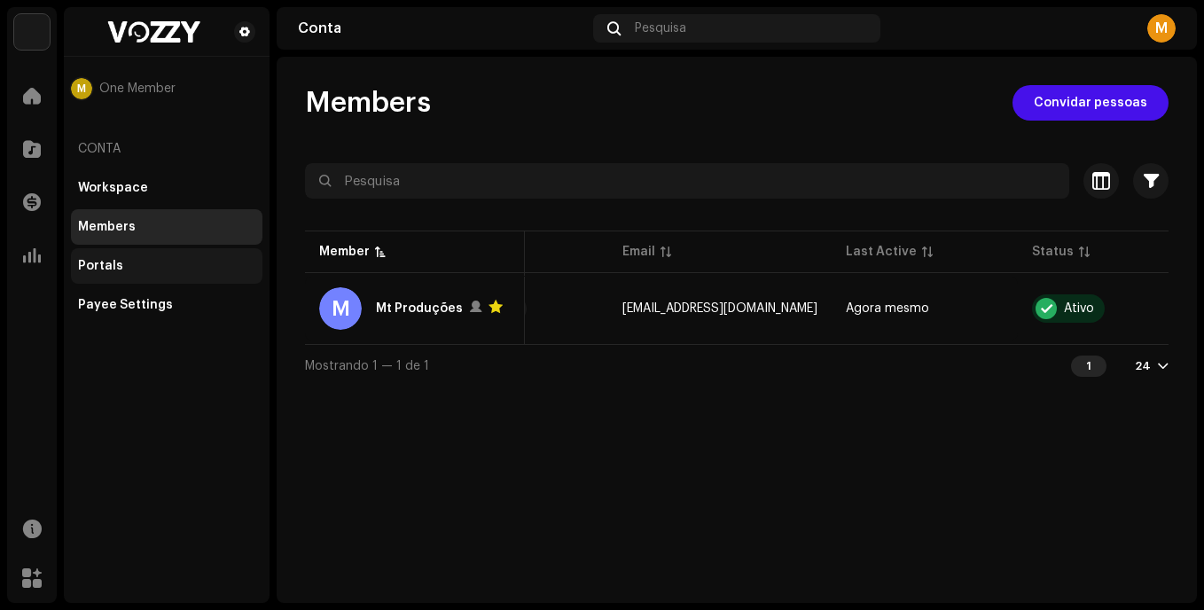
click at [223, 258] on div "Portals" at bounding box center [167, 265] width 192 height 35
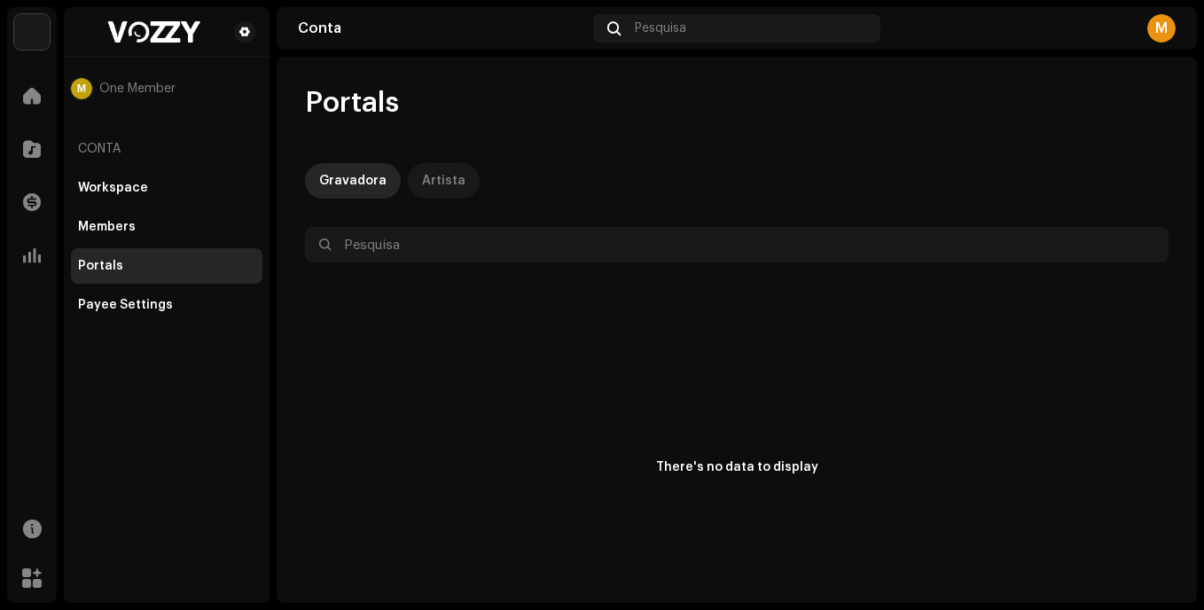
click at [439, 181] on div "Artista" at bounding box center [443, 180] width 43 height 35
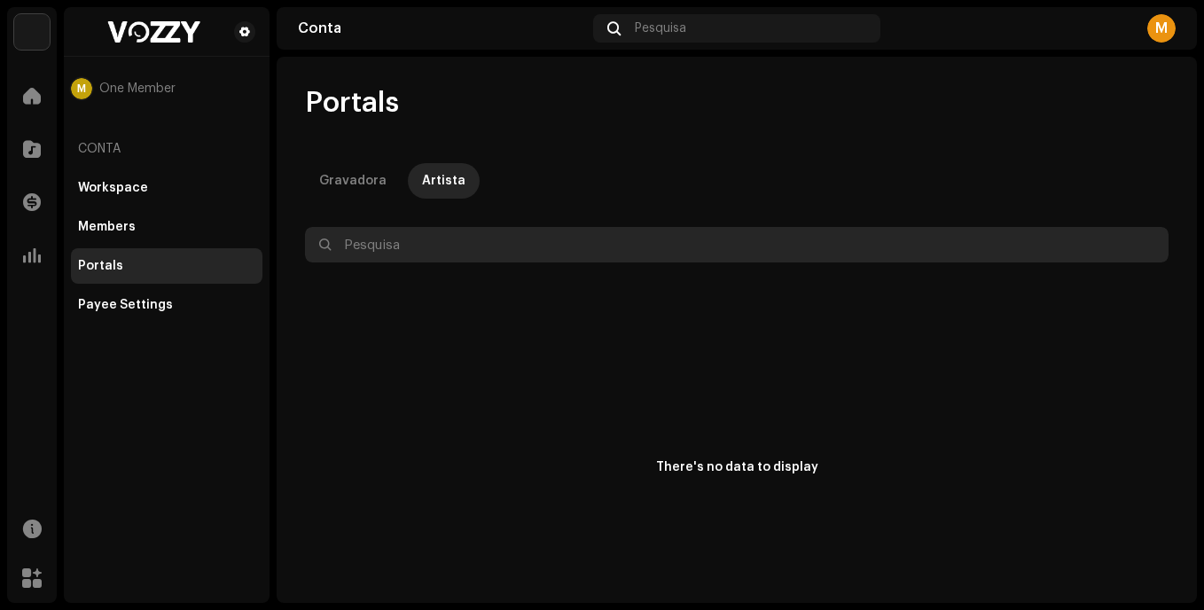
click at [432, 232] on input "text" at bounding box center [737, 244] width 864 height 35
type input "netto"
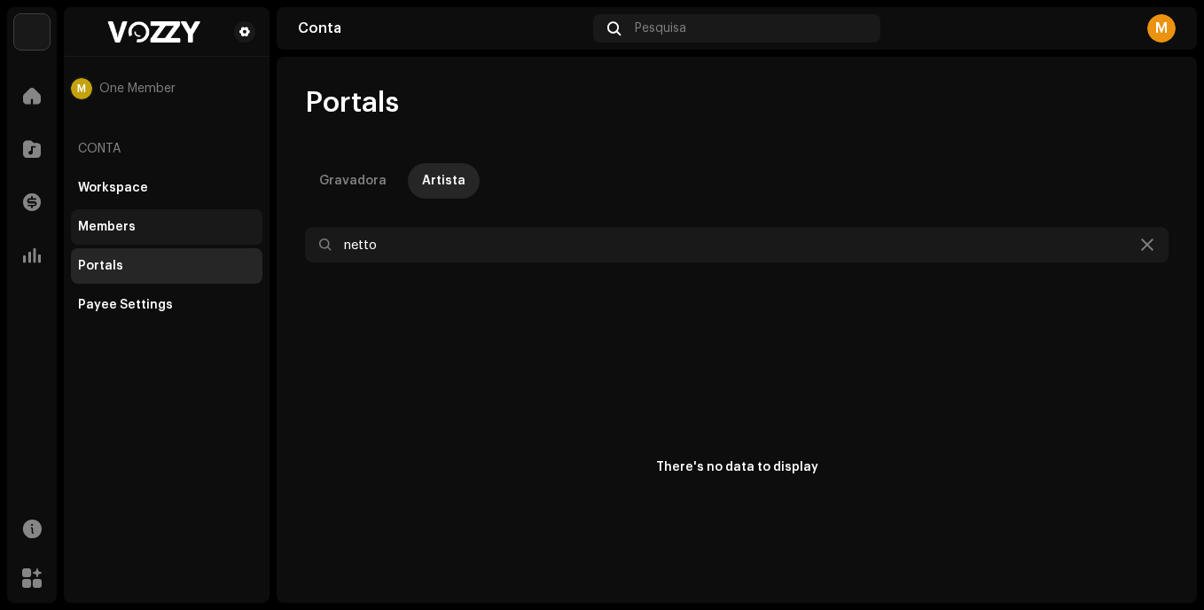
click at [132, 210] on div "Members" at bounding box center [167, 226] width 192 height 35
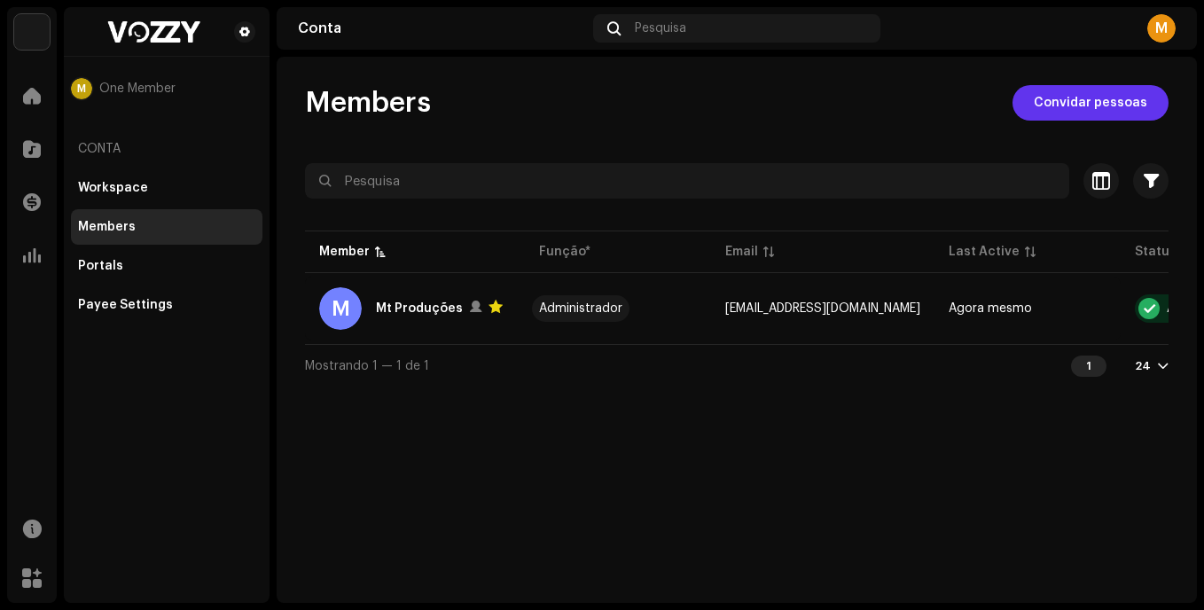
click at [1091, 112] on span "Convidar pessoas" at bounding box center [1091, 102] width 114 height 35
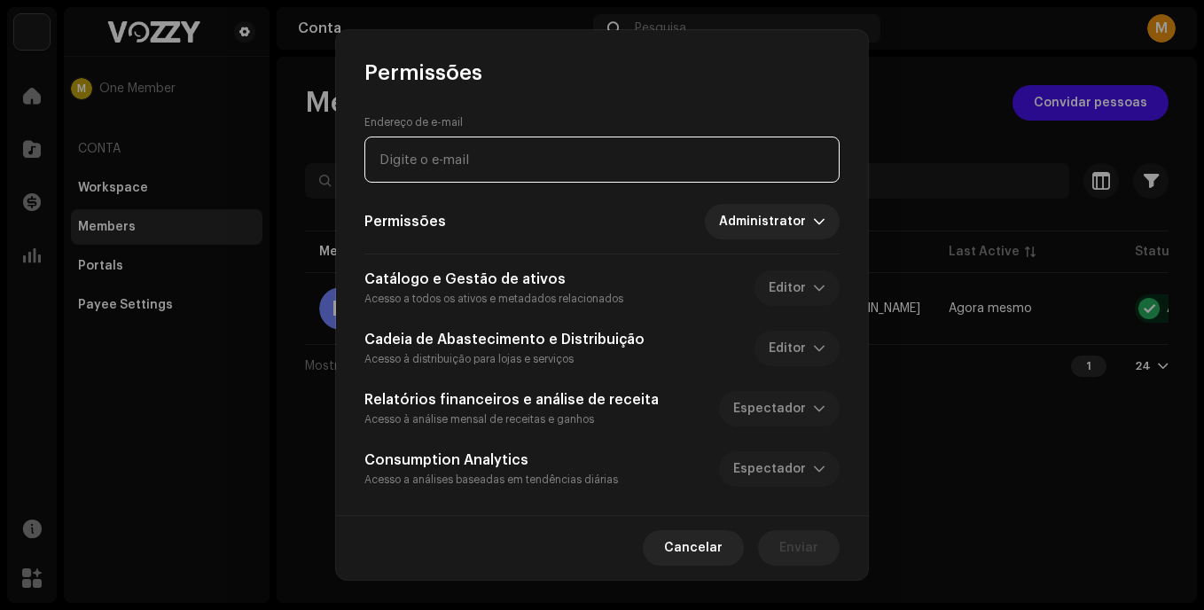
scroll to position [2, 0]
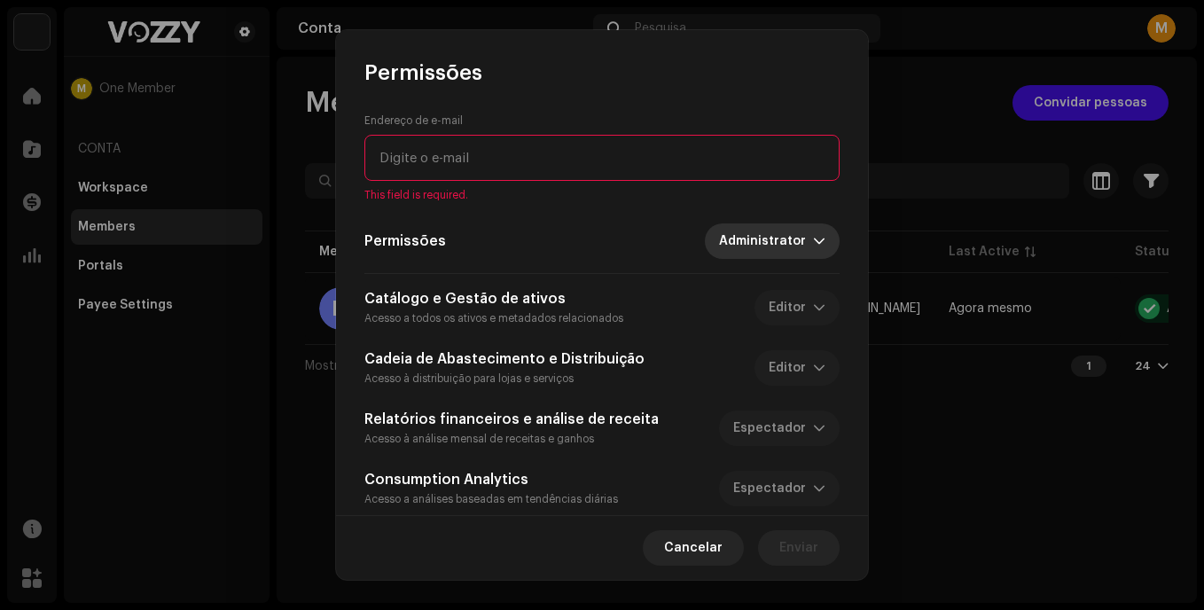
click at [776, 230] on span "Administrator" at bounding box center [766, 240] width 94 height 35
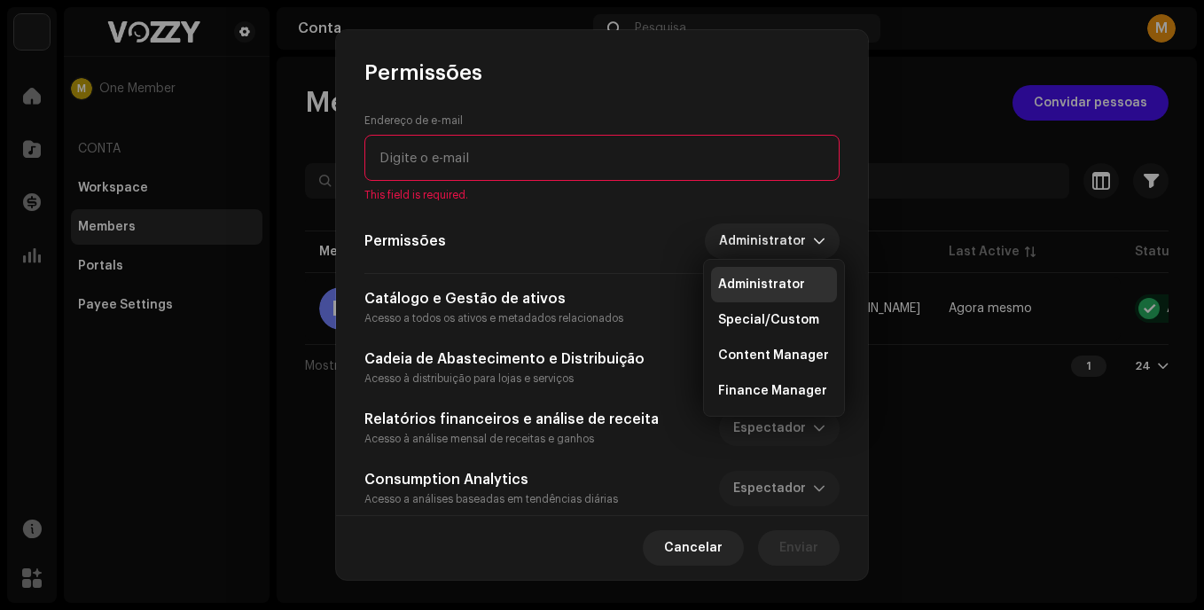
click at [622, 329] on div "Catálogo e Gestão de ativos Acesso a todos os ativos e metadados relacionados E…" at bounding box center [601, 398] width 475 height 220
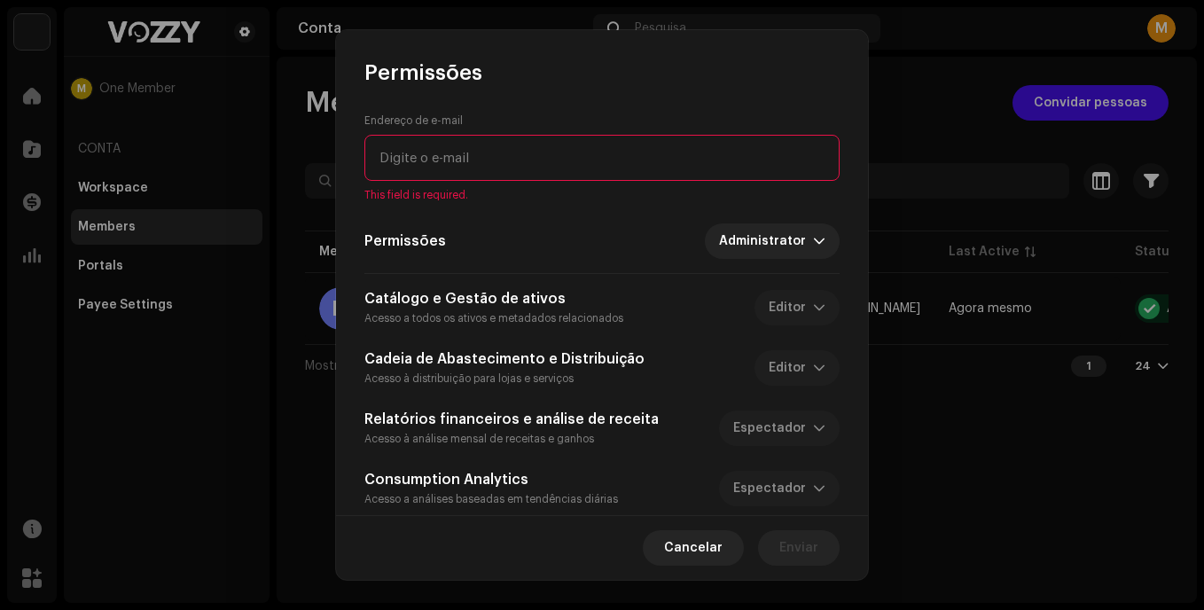
click at [782, 307] on div "Catálogo e Gestão de ativos Acesso a todos os ativos e metadados relacionados E…" at bounding box center [601, 307] width 475 height 39
click at [686, 547] on span "Cancelar" at bounding box center [693, 547] width 59 height 35
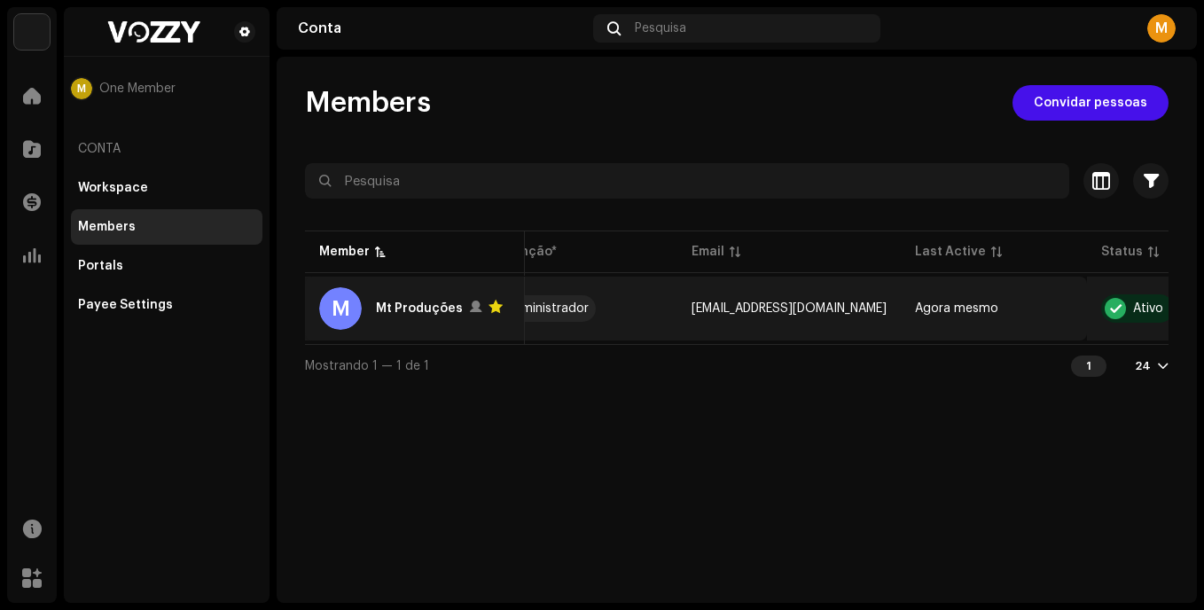
scroll to position [0, 35]
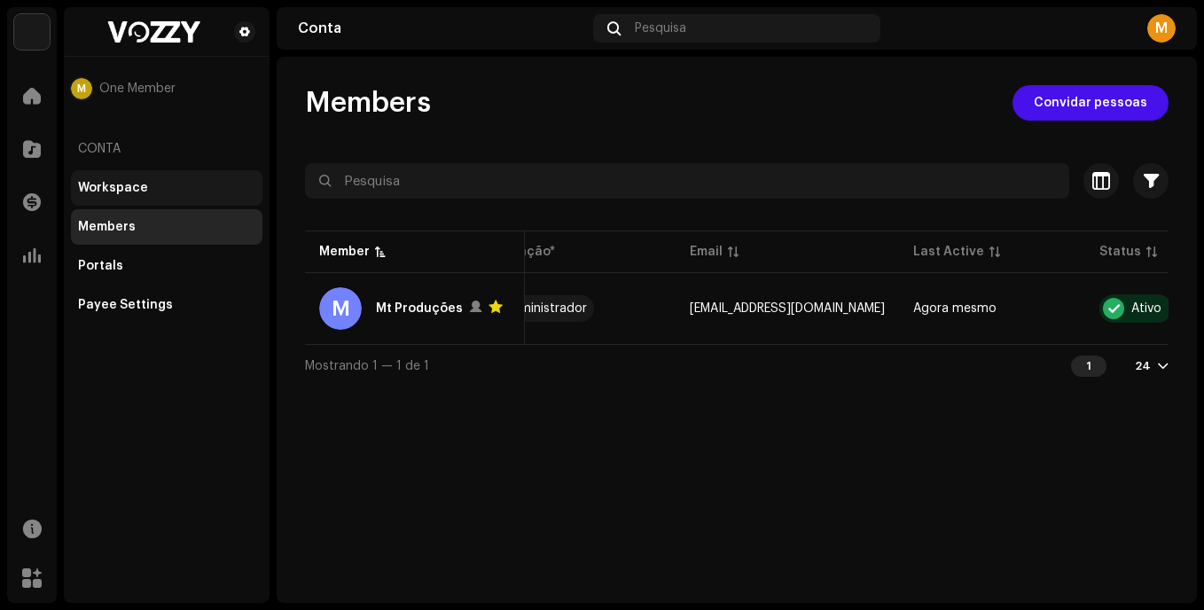
click at [162, 189] on div "Workspace" at bounding box center [166, 188] width 177 height 14
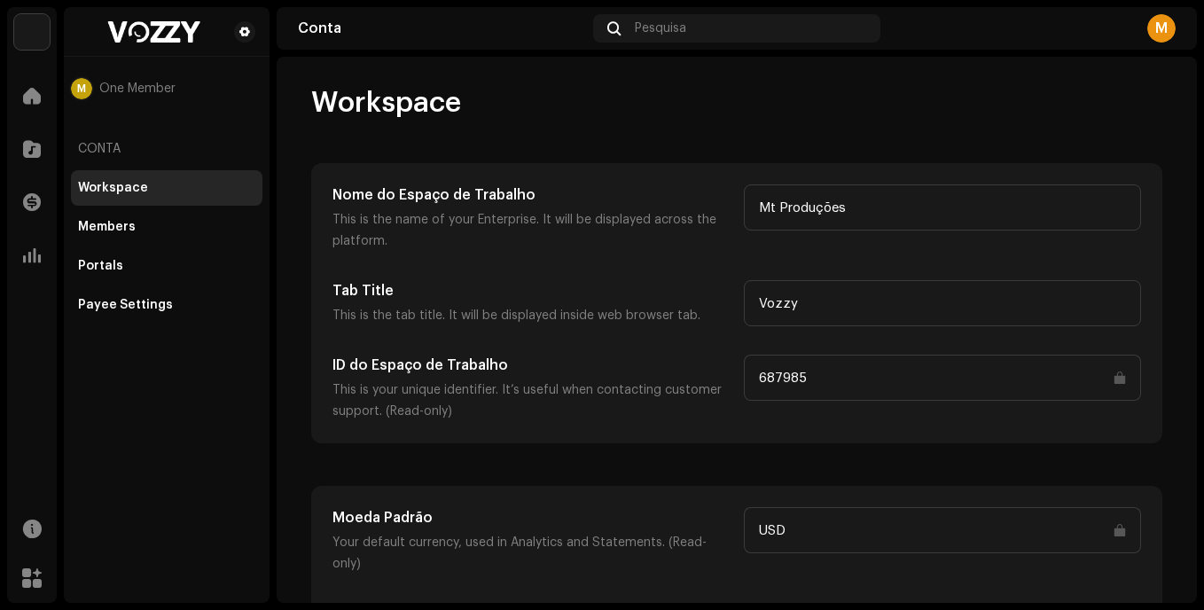
scroll to position [46, 0]
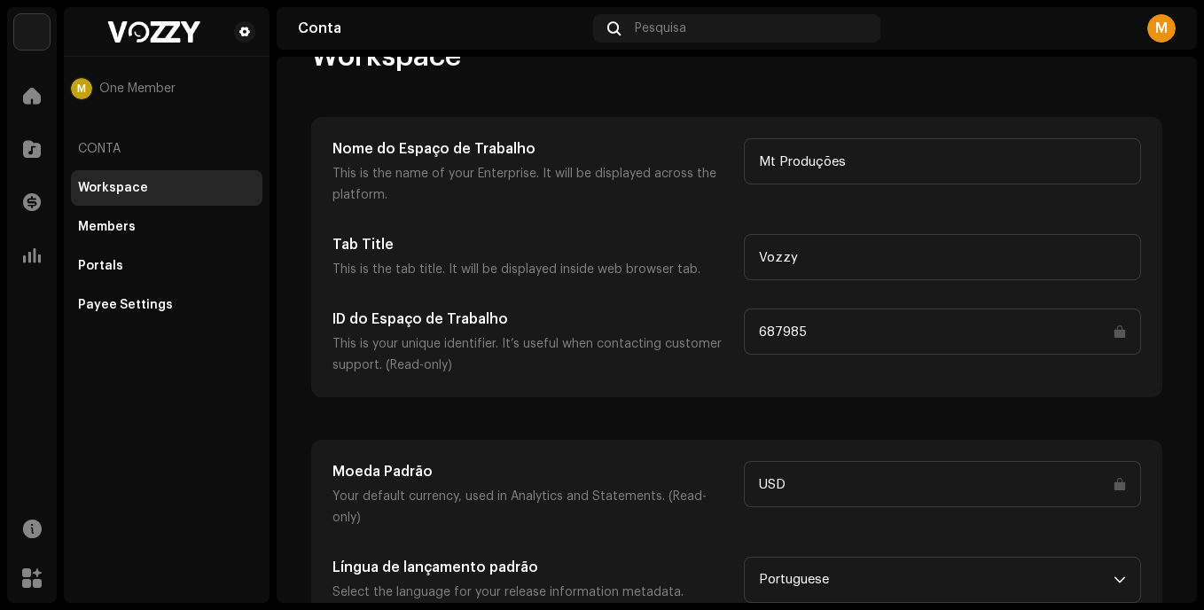
click at [111, 138] on div "Conta" at bounding box center [167, 149] width 192 height 43
click at [137, 96] on div "M One Member" at bounding box center [167, 88] width 192 height 21
click at [242, 28] on span at bounding box center [244, 32] width 11 height 14
click at [30, 103] on span at bounding box center [32, 96] width 18 height 14
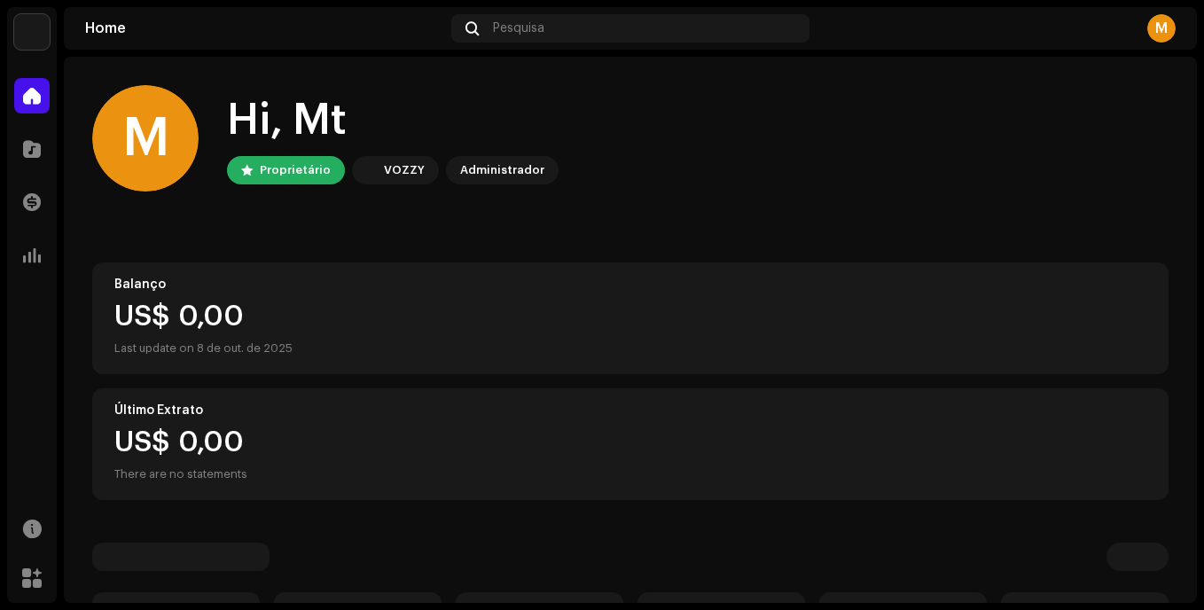
scroll to position [266, 0]
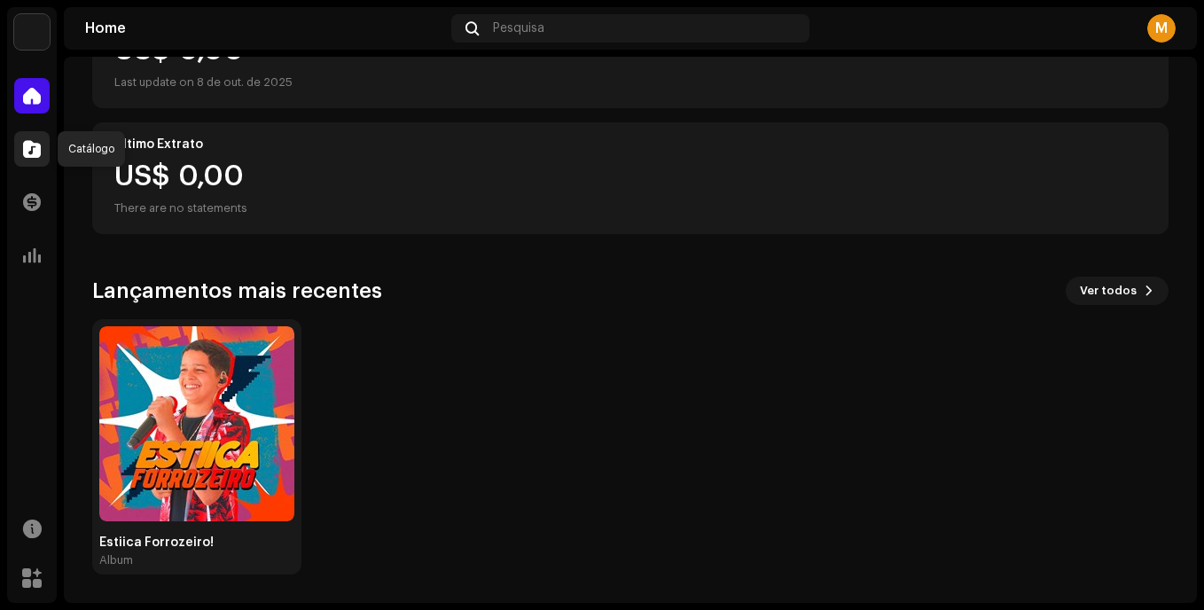
click at [27, 146] on span at bounding box center [32, 149] width 18 height 14
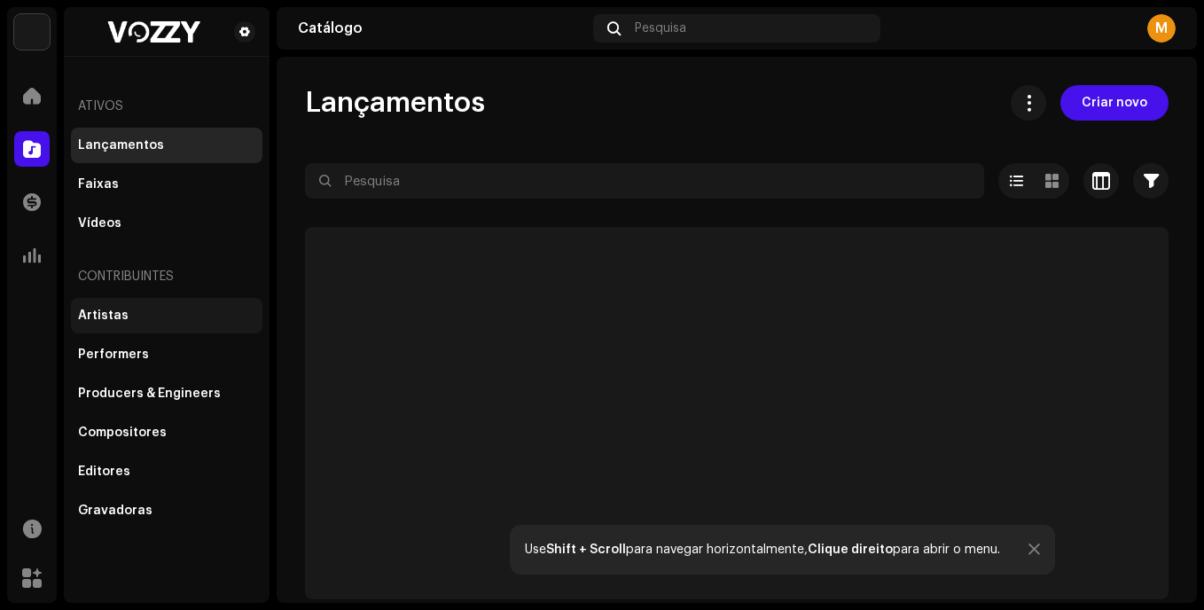
click at [131, 319] on div "Artistas" at bounding box center [166, 316] width 177 height 14
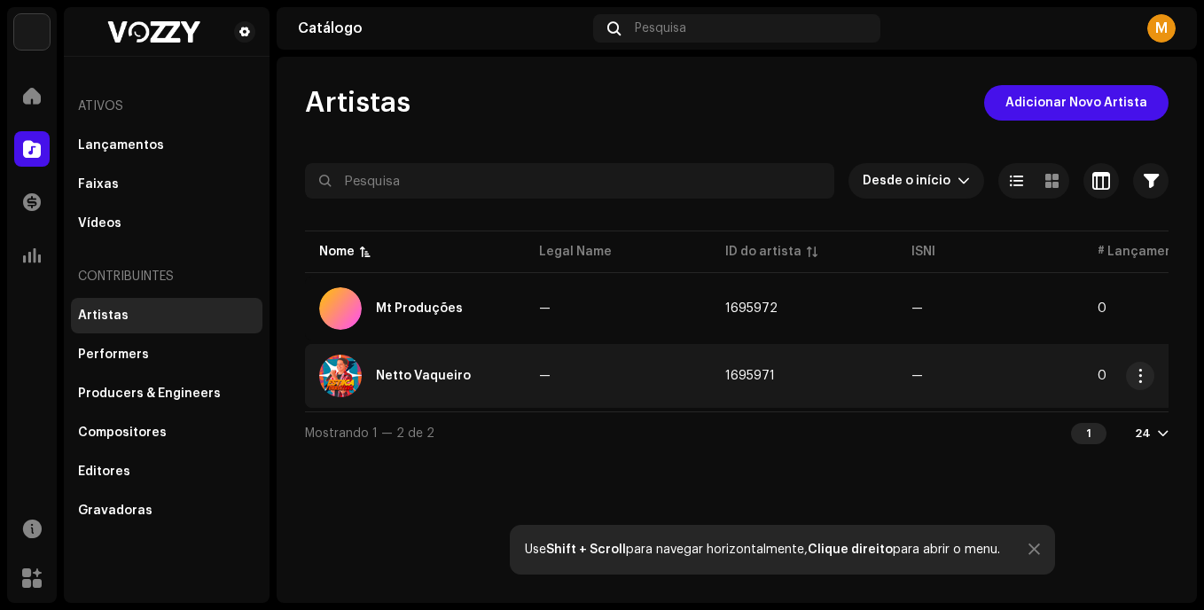
scroll to position [0, 101]
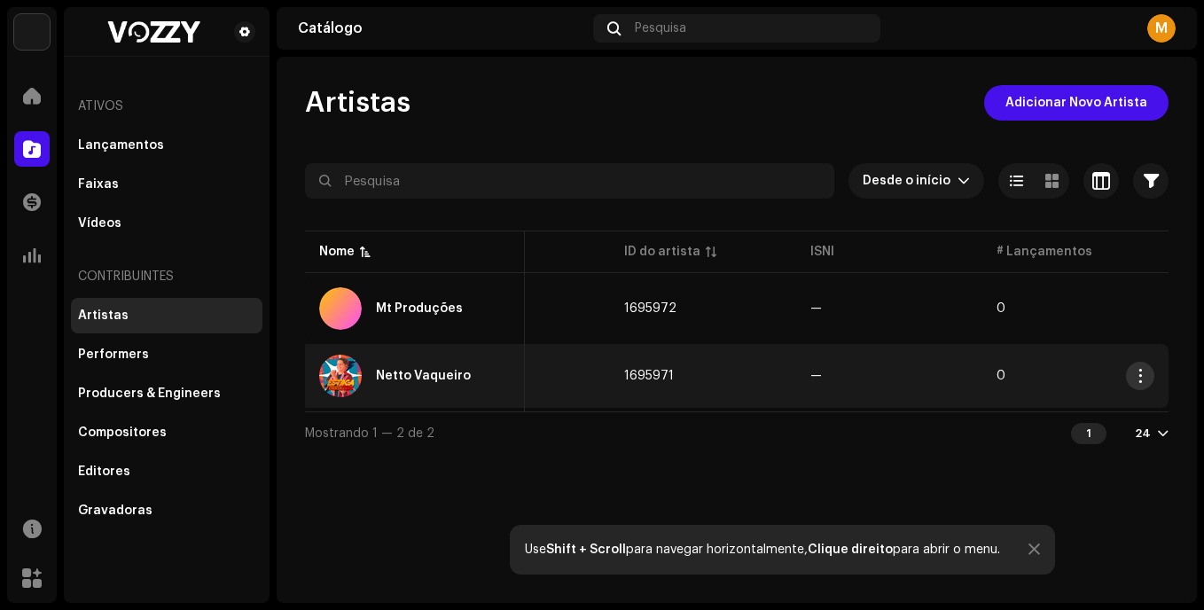
click at [1143, 377] on span "button" at bounding box center [1140, 376] width 13 height 14
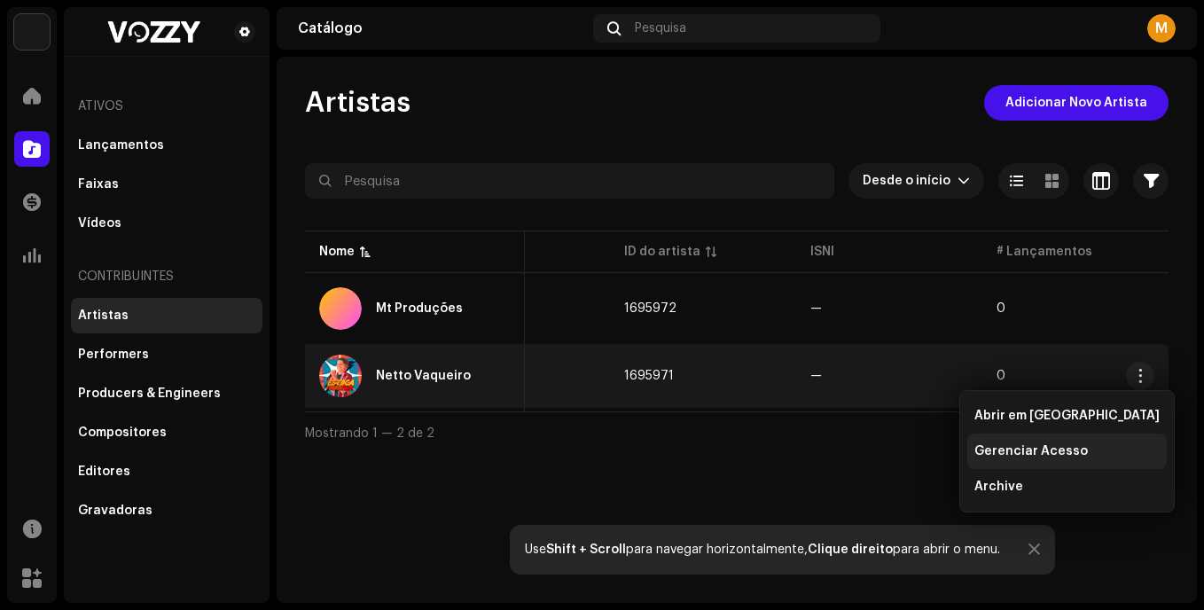
click at [1077, 457] on span "Gerenciar Acesso" at bounding box center [1032, 451] width 114 height 14
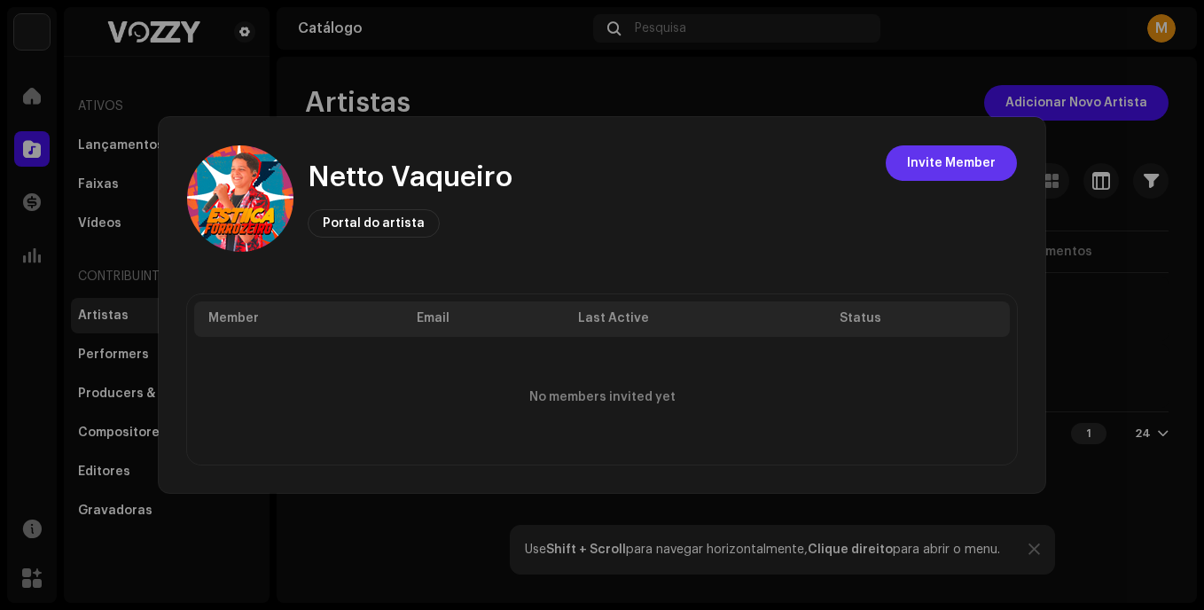
click at [933, 161] on span "Invite Member" at bounding box center [951, 162] width 89 height 35
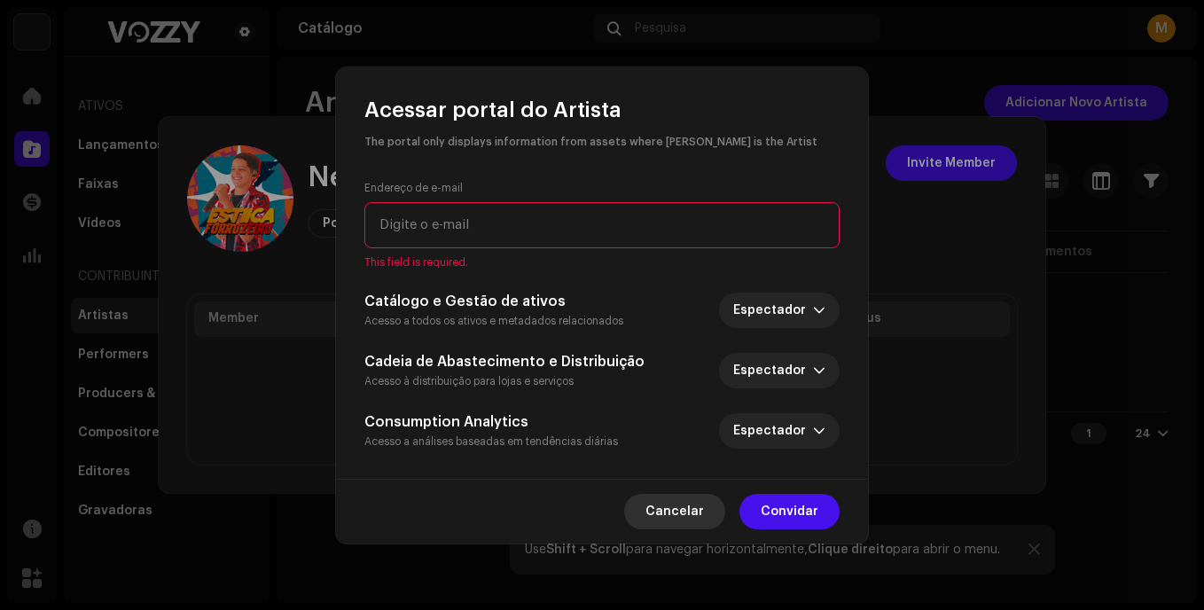
click at [638, 511] on button "Cancelar" at bounding box center [674, 511] width 101 height 35
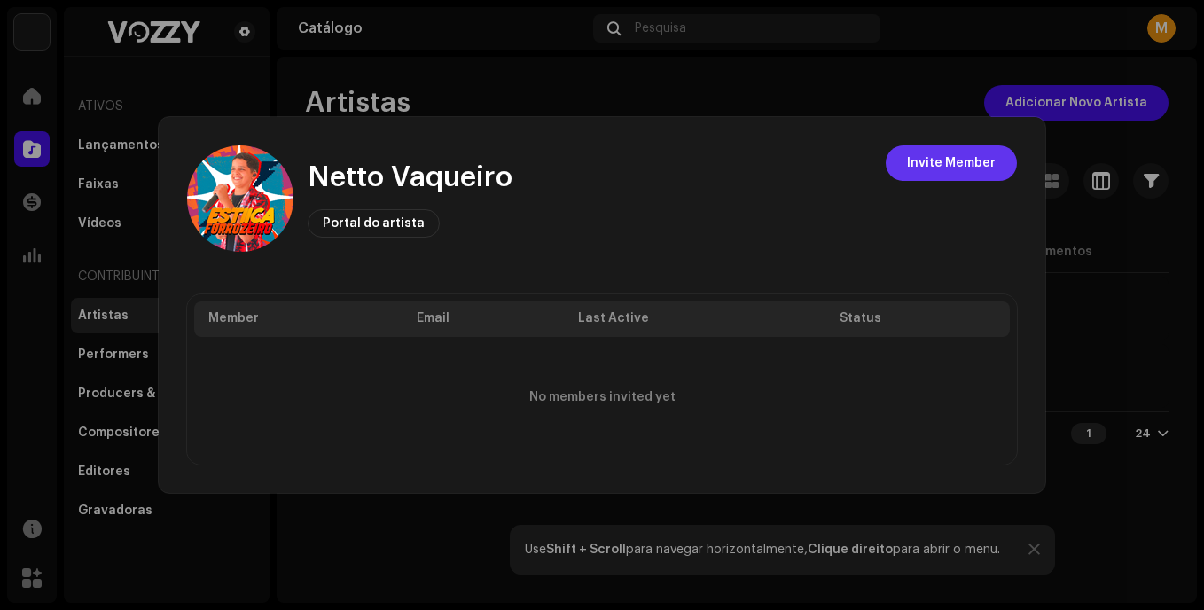
click at [924, 158] on span "Invite Member" at bounding box center [951, 162] width 89 height 35
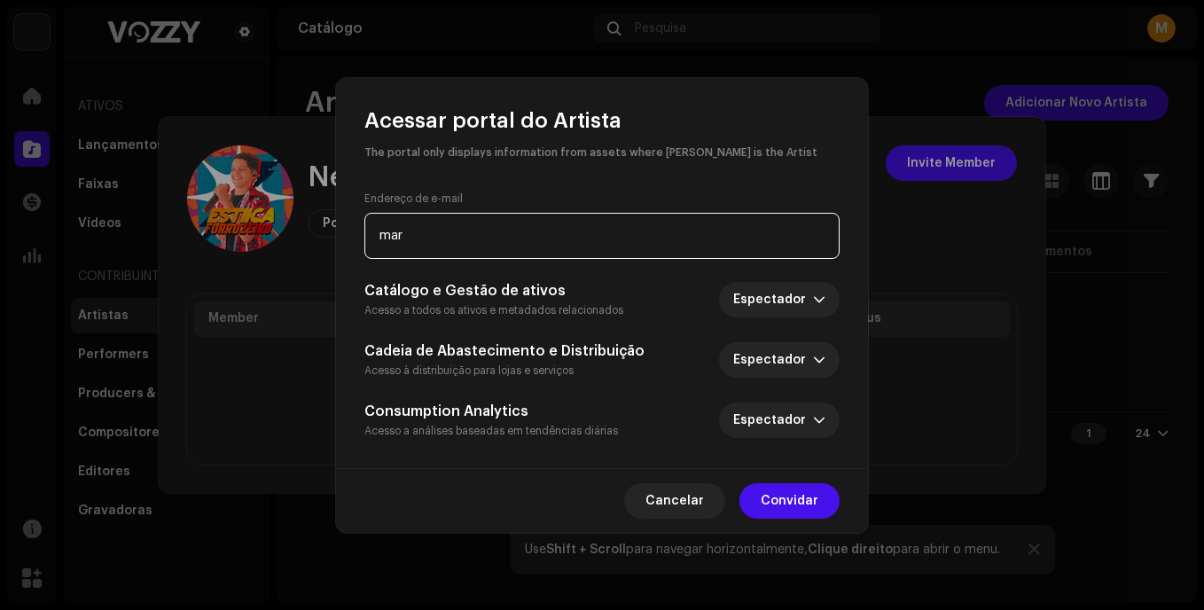
type input "marcosteclascntt@gmail.com"
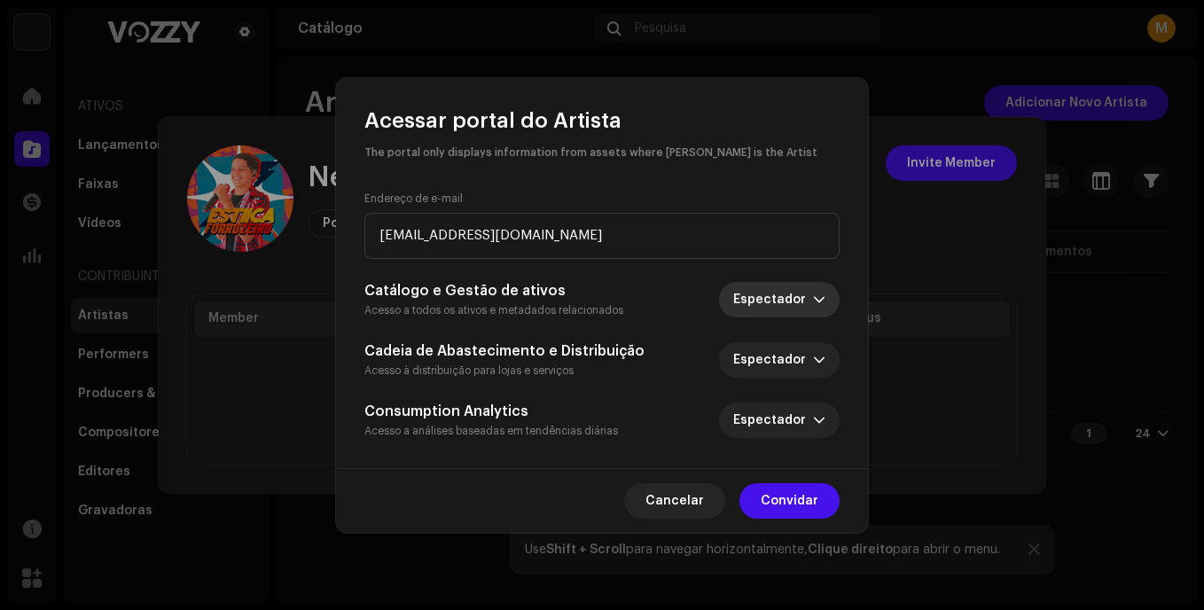
click at [741, 301] on span "Espectador" at bounding box center [773, 299] width 80 height 35
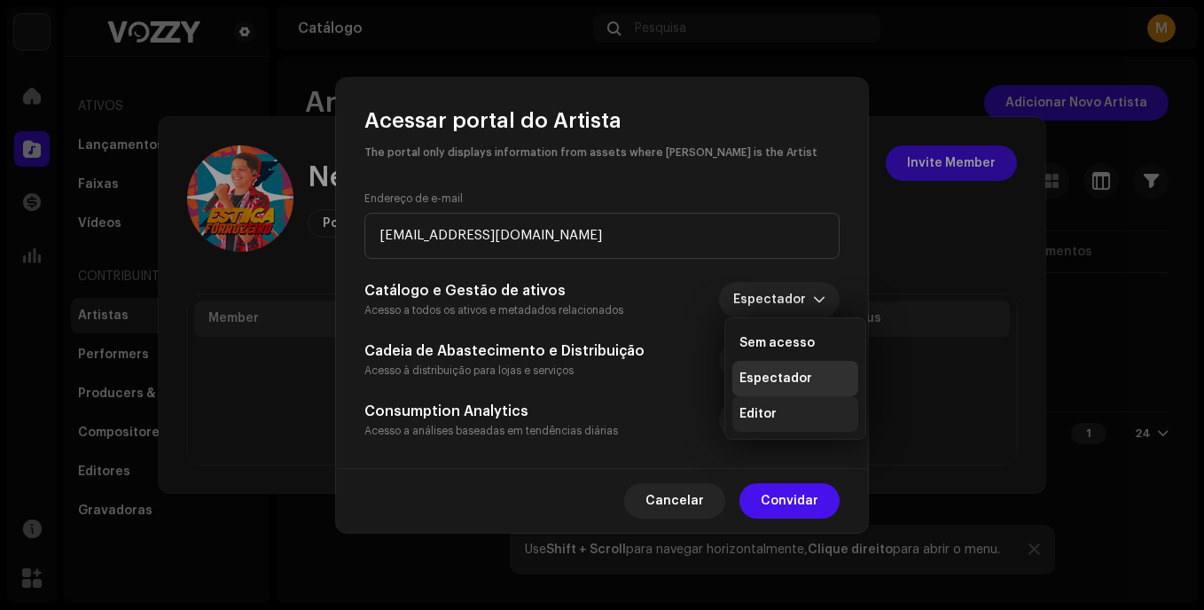
click at [754, 404] on li "Editor" at bounding box center [796, 413] width 126 height 35
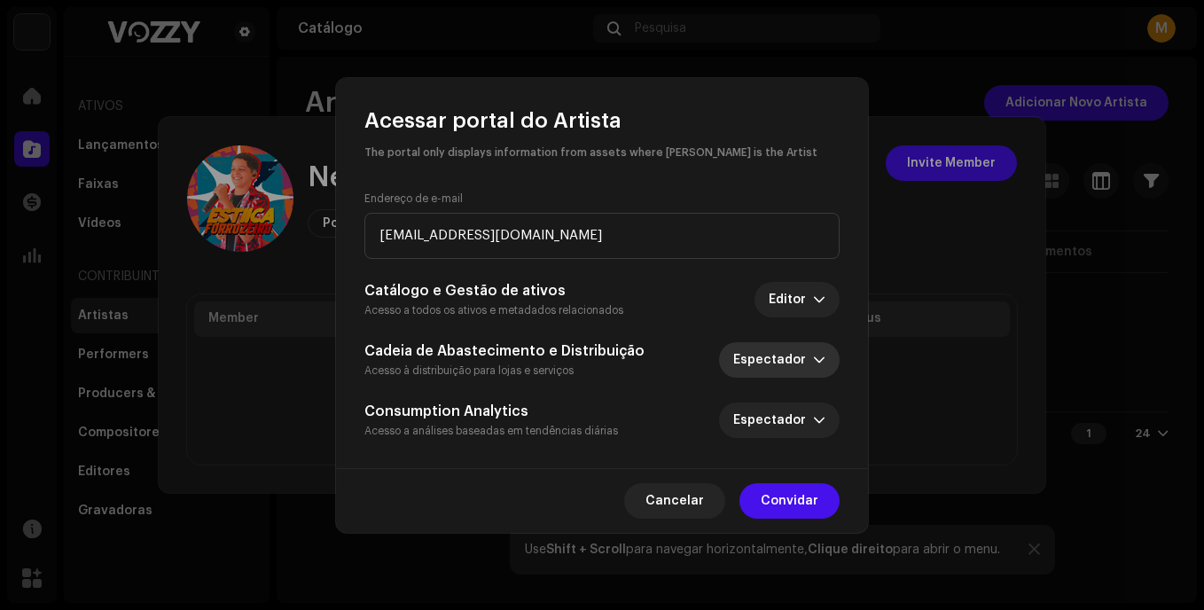
click at [760, 357] on span "Espectador" at bounding box center [773, 359] width 80 height 35
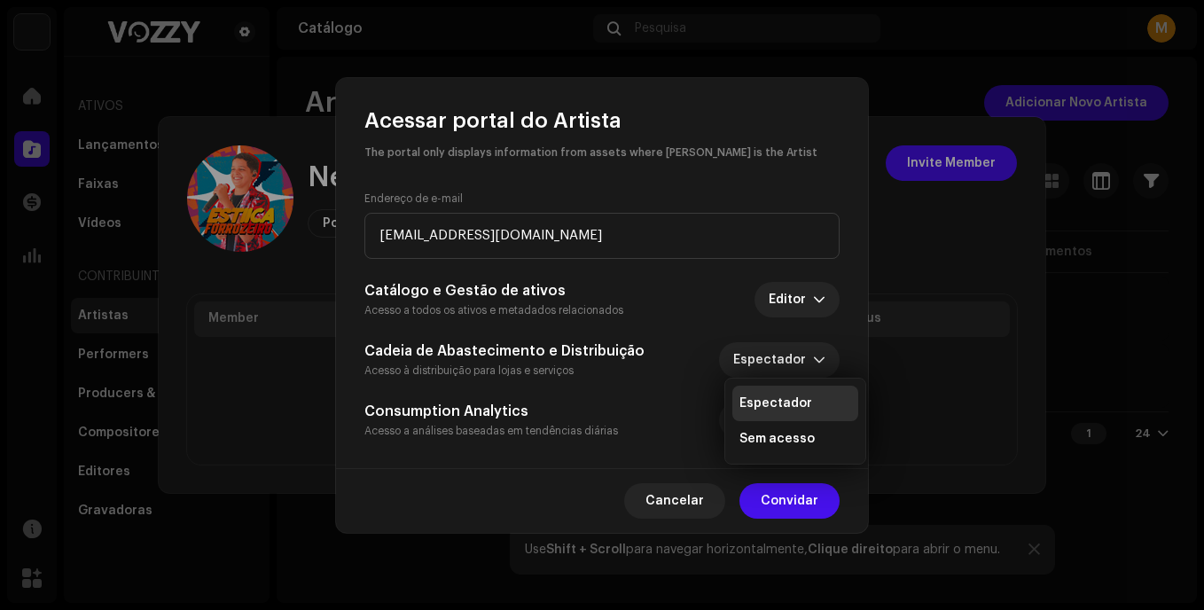
click at [562, 365] on small "Acesso à distribuição para lojas e serviços" at bounding box center [468, 370] width 209 height 11
click at [740, 419] on span "Espectador" at bounding box center [773, 420] width 80 height 35
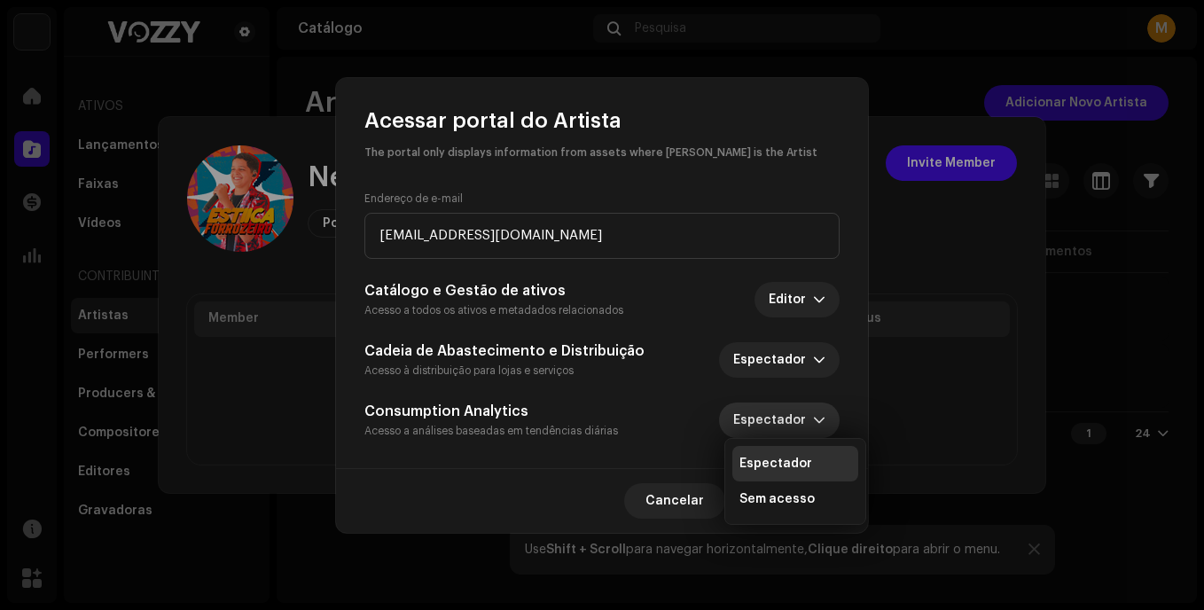
click at [596, 405] on h5 "Consumption Analytics" at bounding box center [491, 411] width 254 height 21
click at [801, 498] on span "Convidar" at bounding box center [790, 500] width 58 height 35
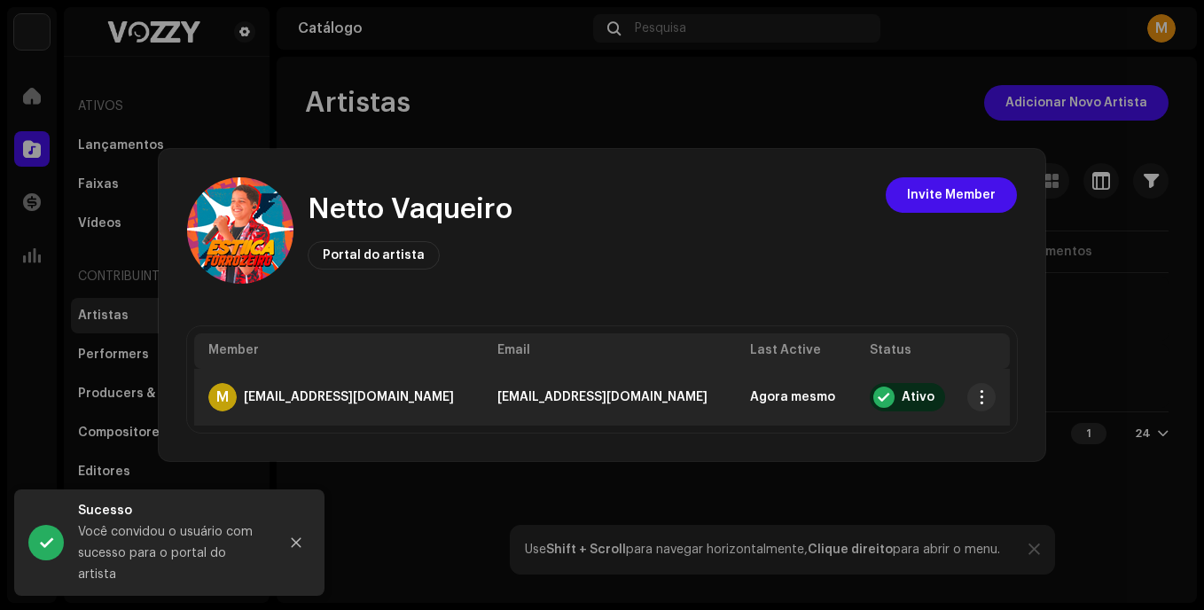
click at [874, 397] on div at bounding box center [884, 397] width 21 height 21
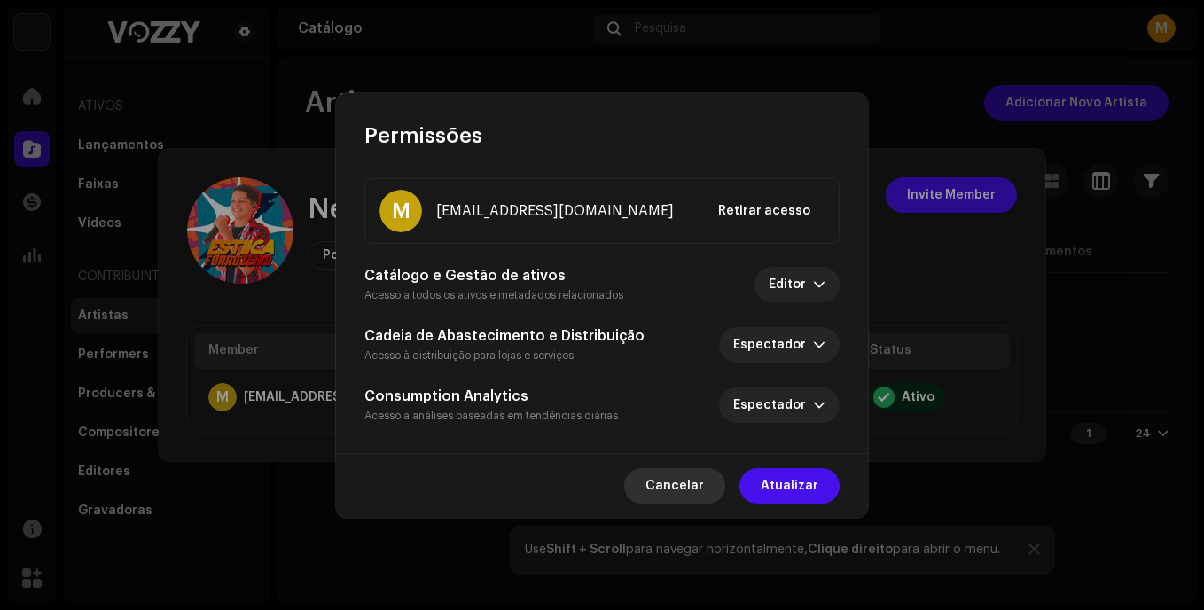
click at [673, 476] on span "Cancelar" at bounding box center [675, 485] width 59 height 35
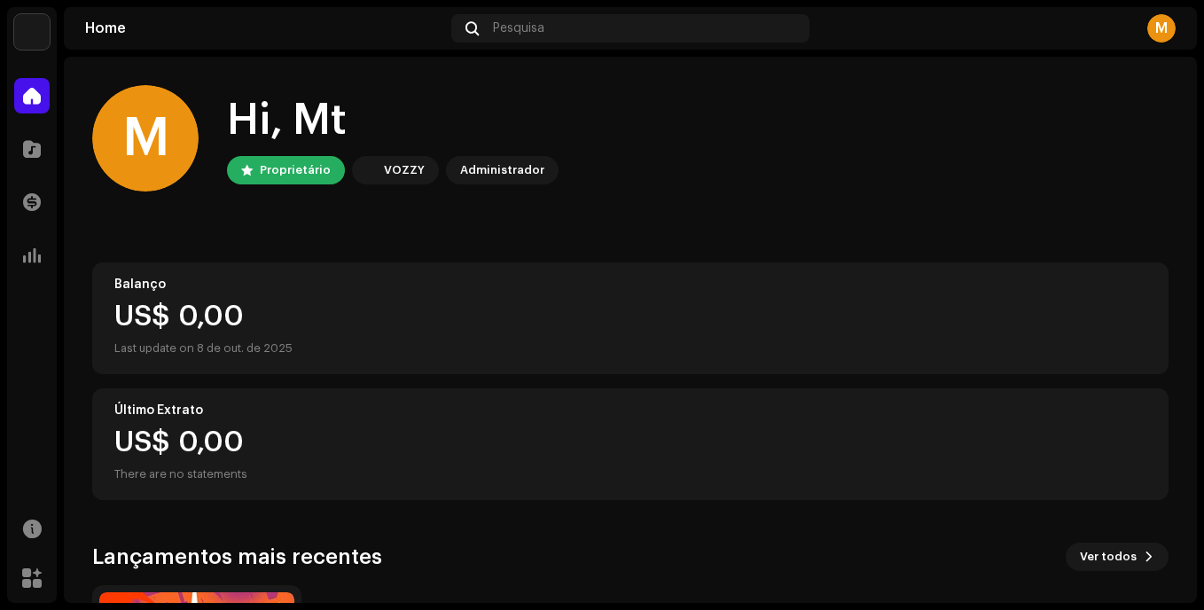
scroll to position [266, 0]
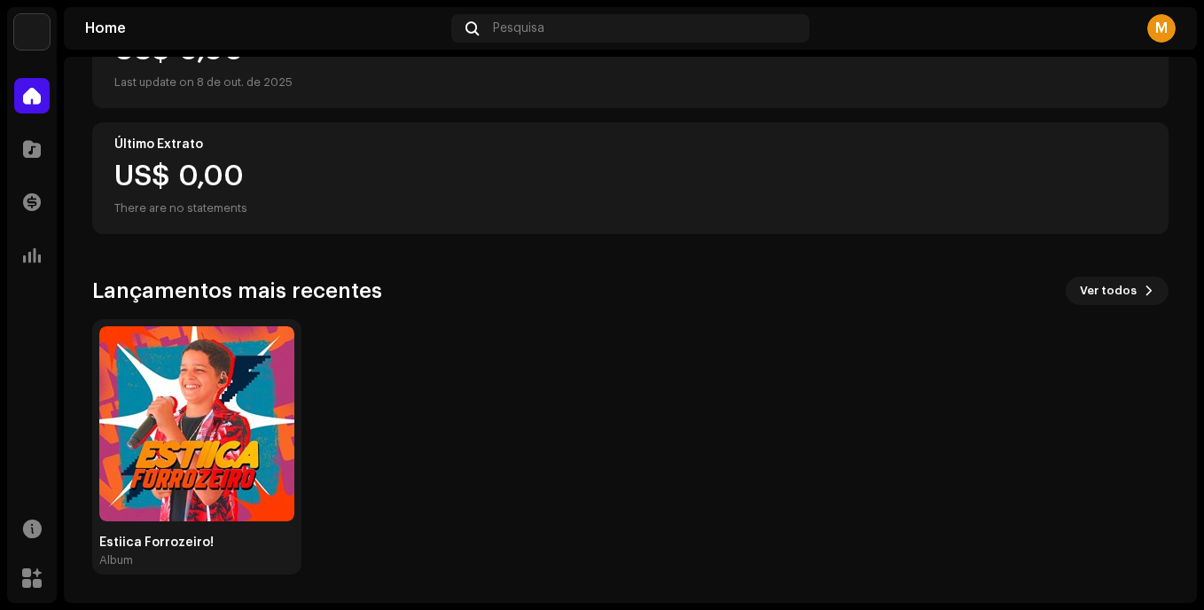
click at [1164, 31] on div "M" at bounding box center [1162, 28] width 28 height 28
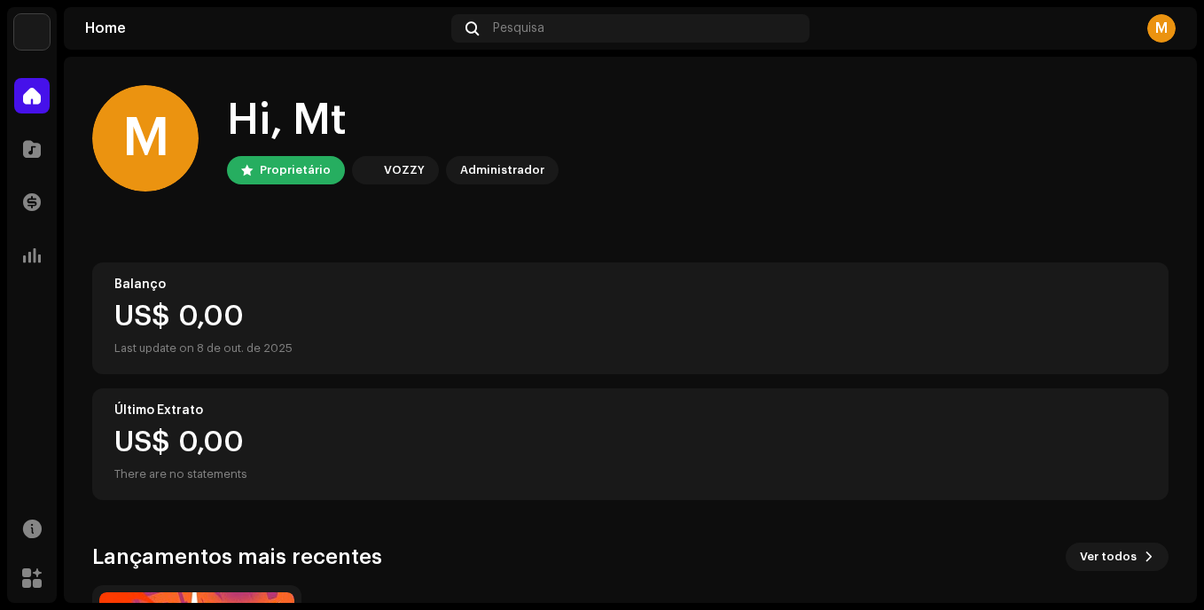
click at [1165, 27] on div "M" at bounding box center [1162, 28] width 28 height 28
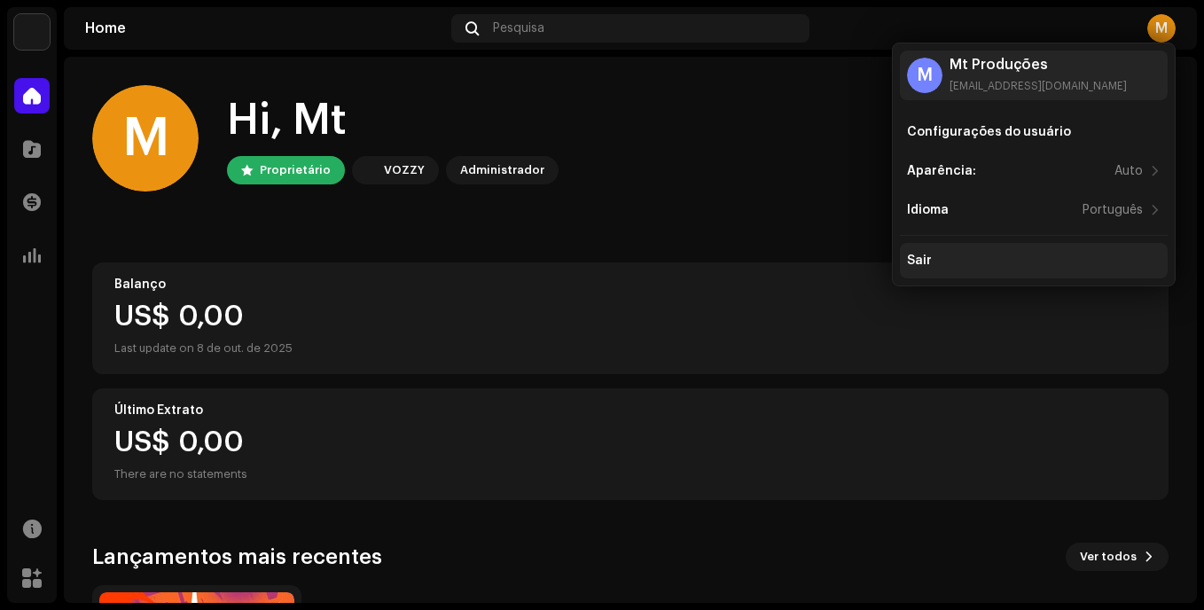
click at [966, 249] on div "Sair" at bounding box center [1034, 260] width 268 height 35
